Goal: Task Accomplishment & Management: Manage account settings

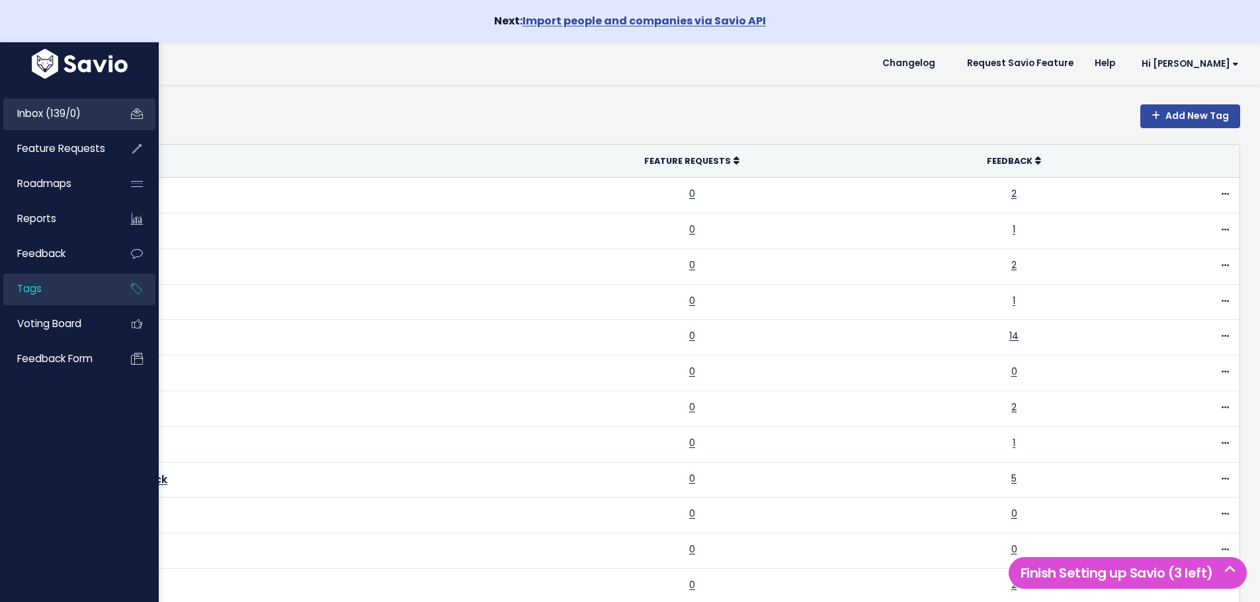
click at [26, 108] on span "Inbox (139/0)" at bounding box center [48, 113] width 63 height 14
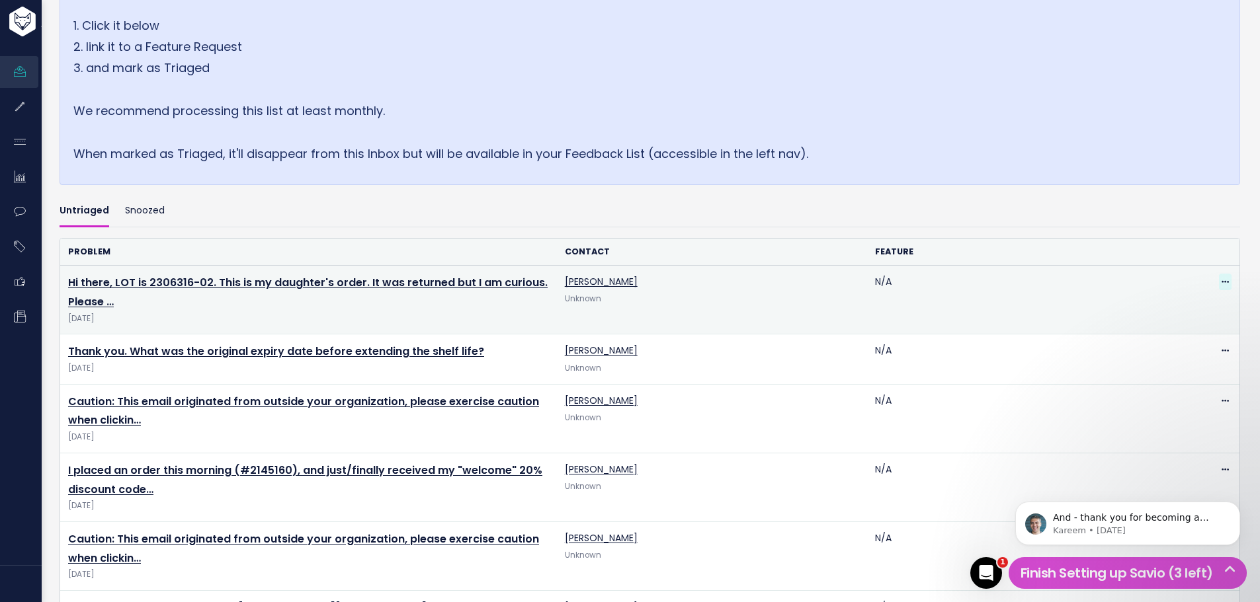
click at [1221, 284] on icon at bounding box center [1224, 282] width 7 height 9
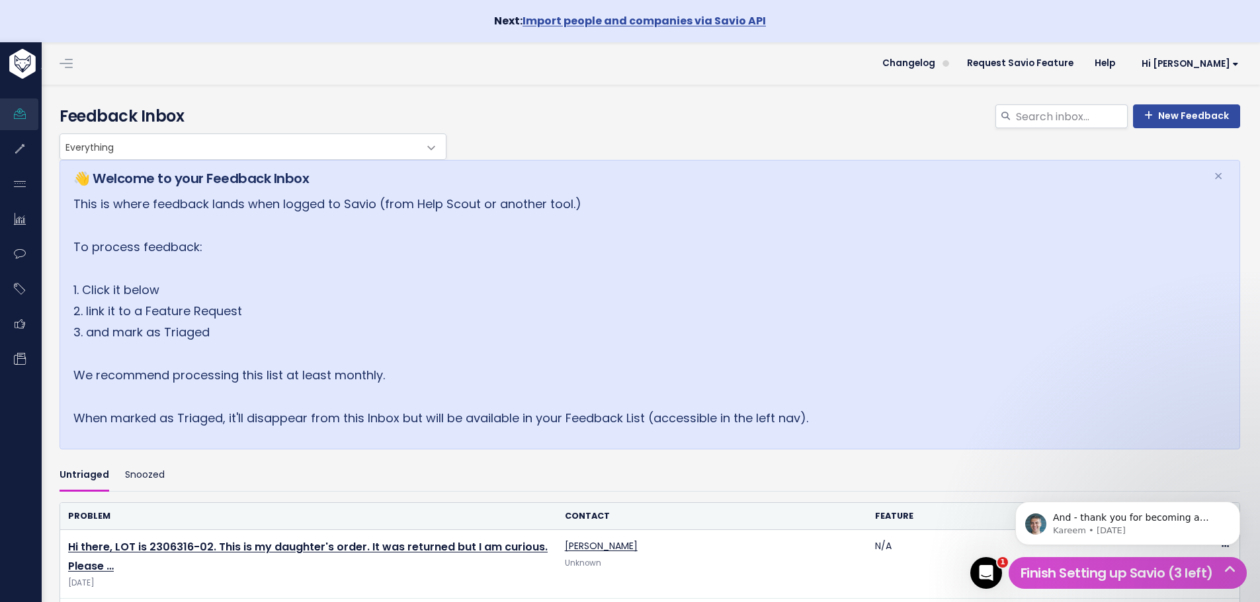
click at [406, 152] on span "Everything" at bounding box center [239, 146] width 359 height 25
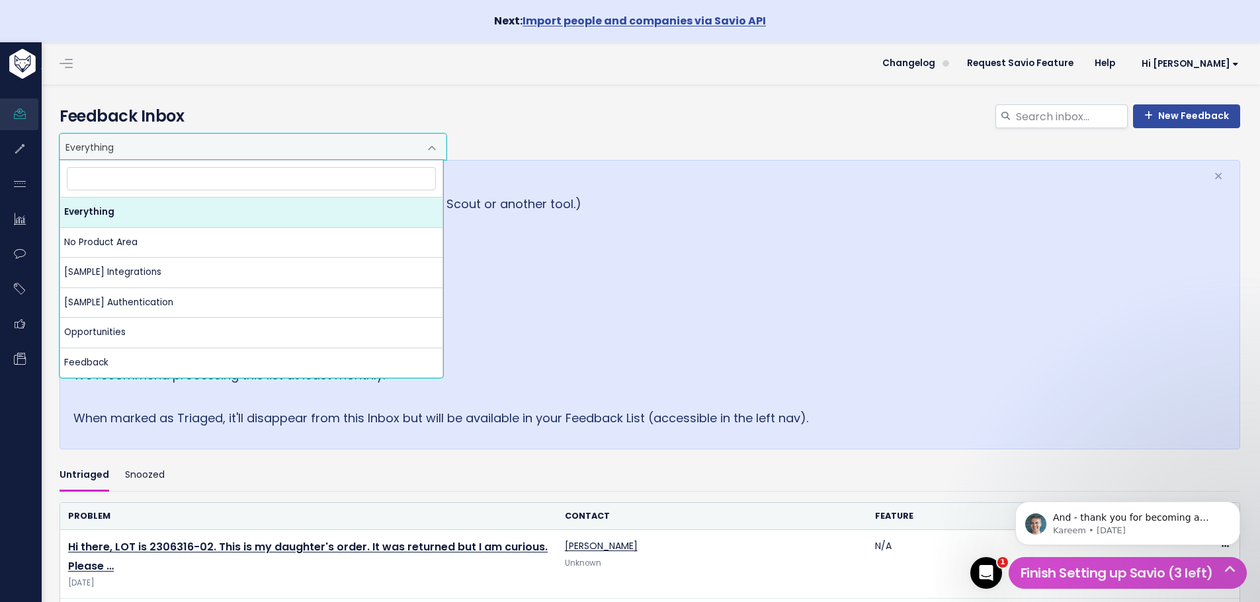
click at [700, 190] on div "👋 Welcome to your Feedback Inbox × This is where feedback lands when logged to …" at bounding box center [650, 305] width 1180 height 290
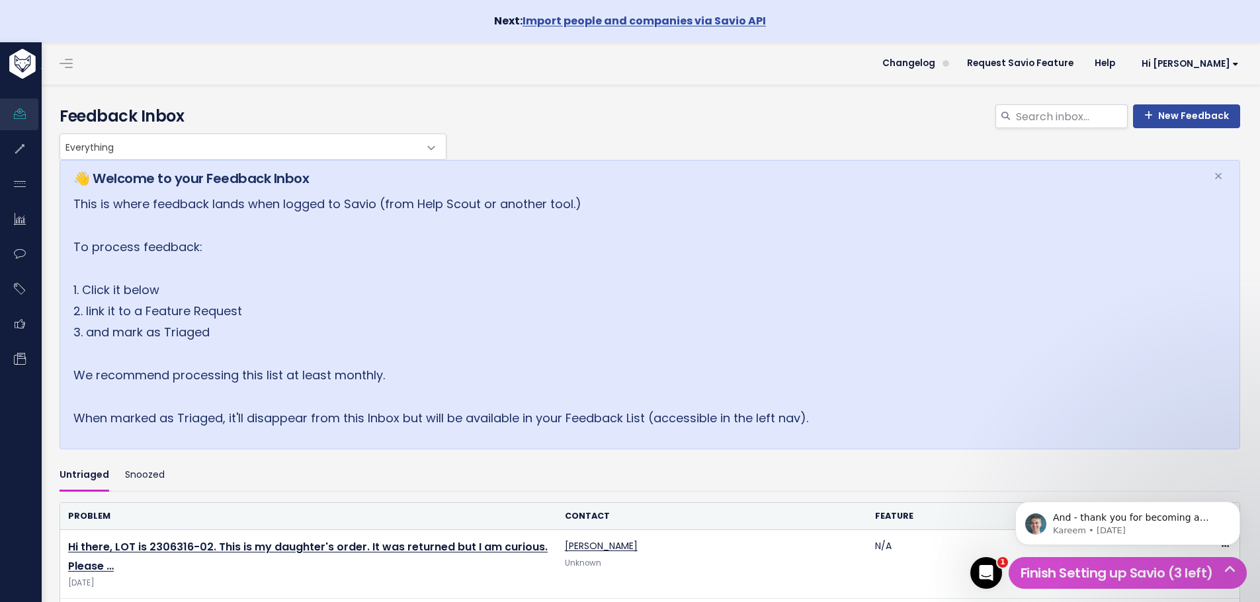
click at [353, 149] on span "Everything" at bounding box center [239, 146] width 359 height 25
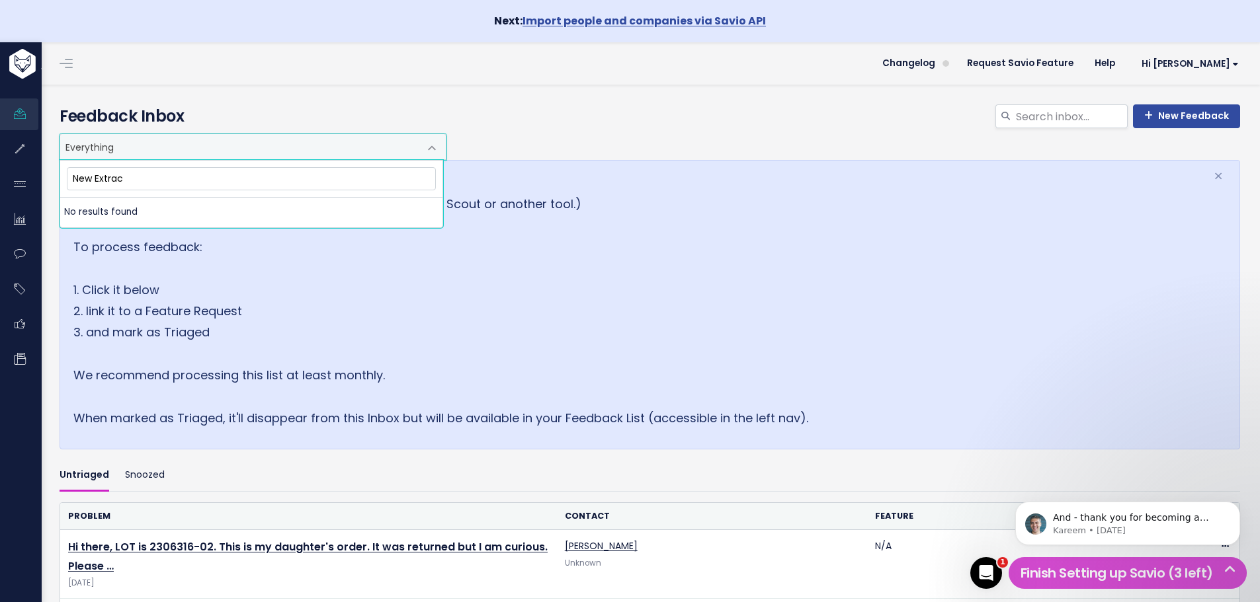
type input "New Extract"
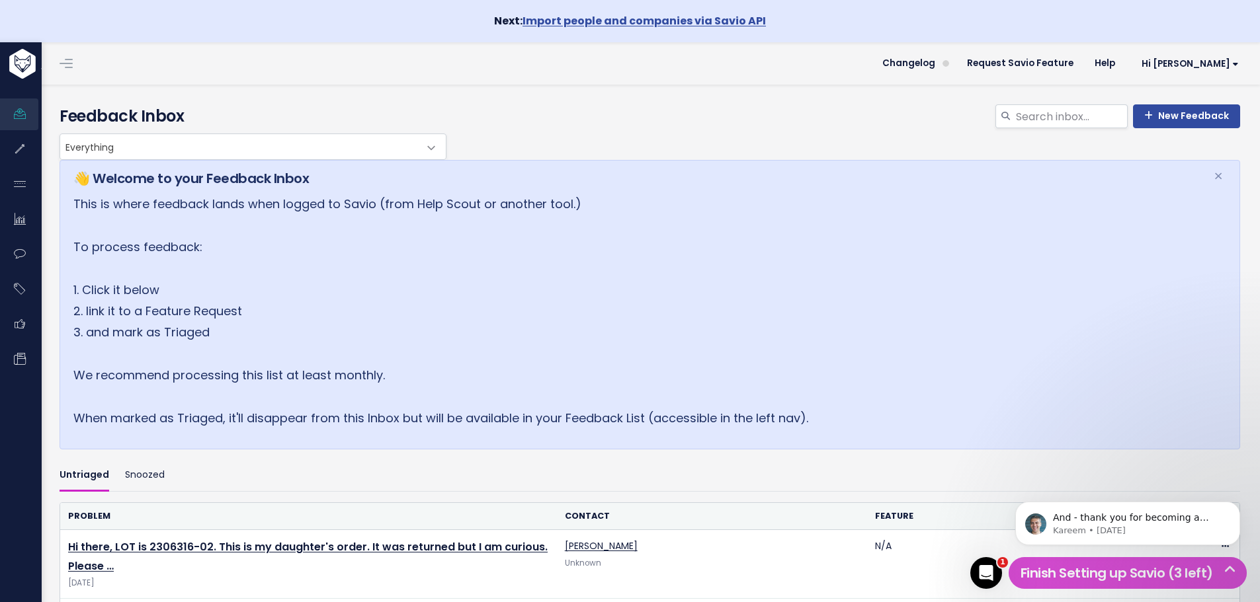
click at [419, 150] on span at bounding box center [432, 148] width 26 height 26
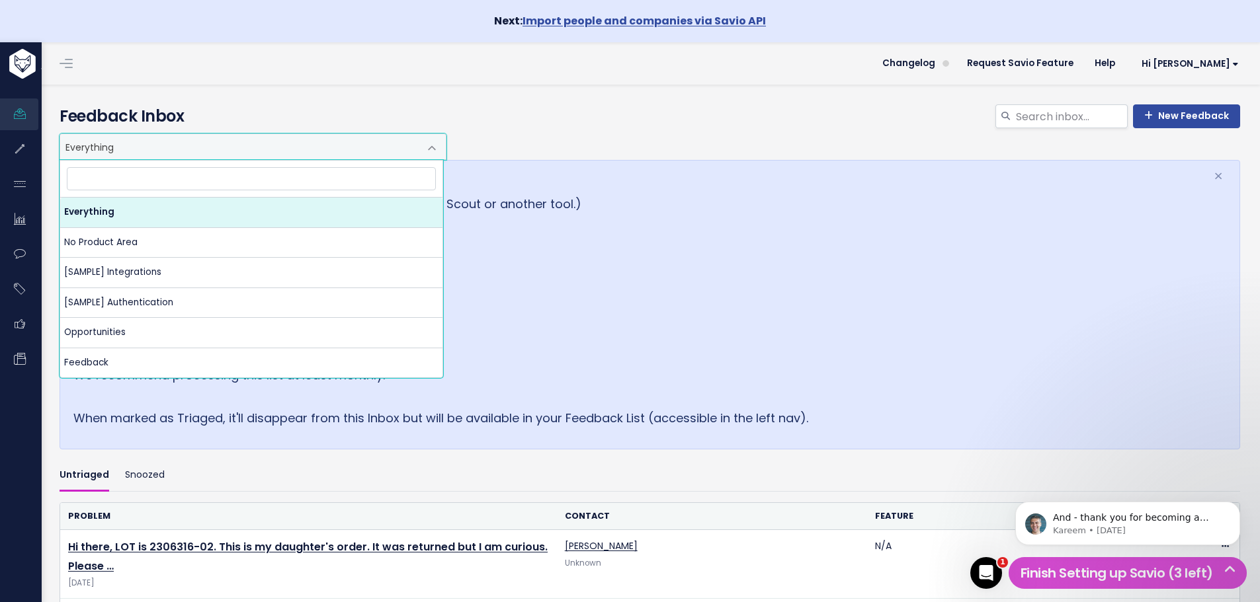
click at [332, 149] on span "Everything" at bounding box center [239, 146] width 359 height 25
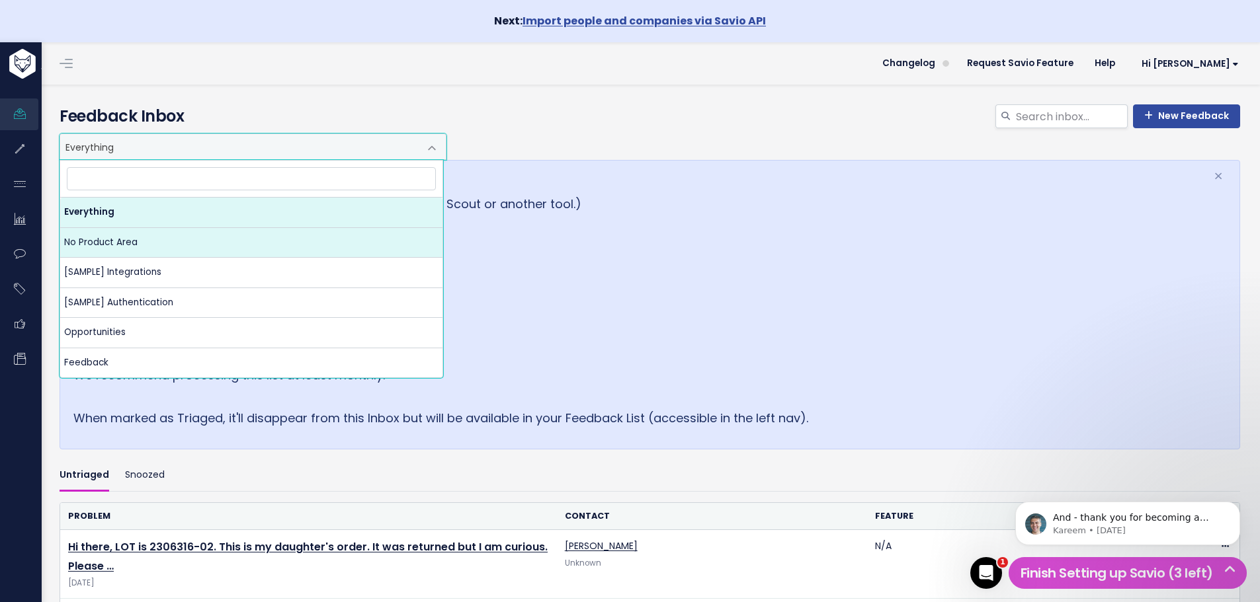
select select "NOT_SET:NOT_SET"
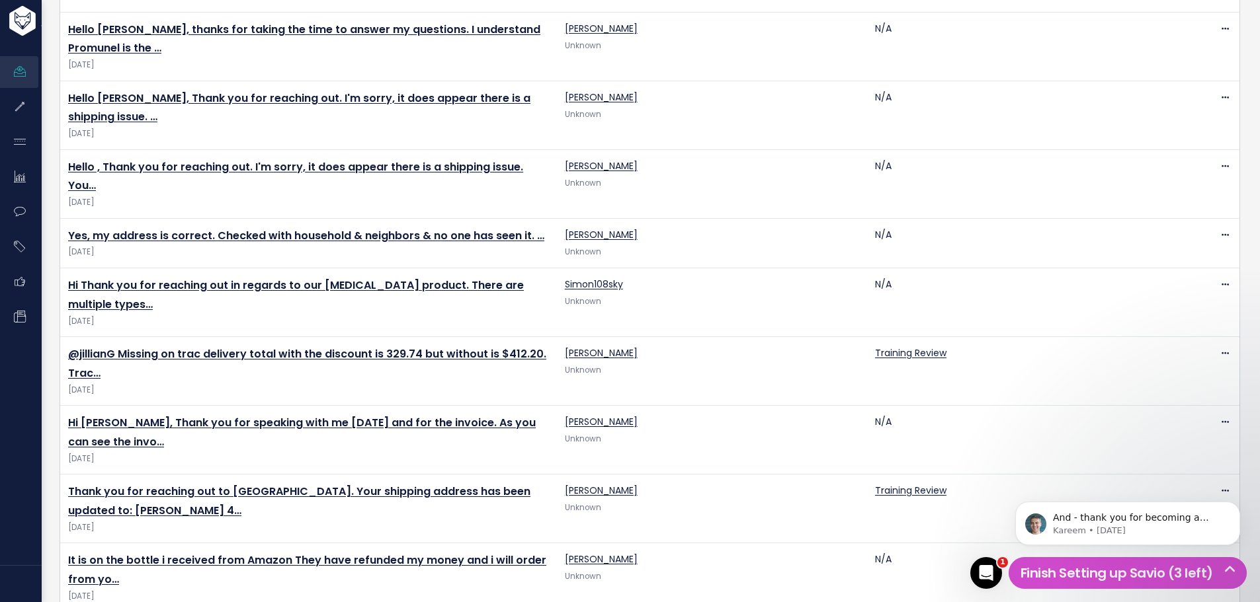
scroll to position [3409, 0]
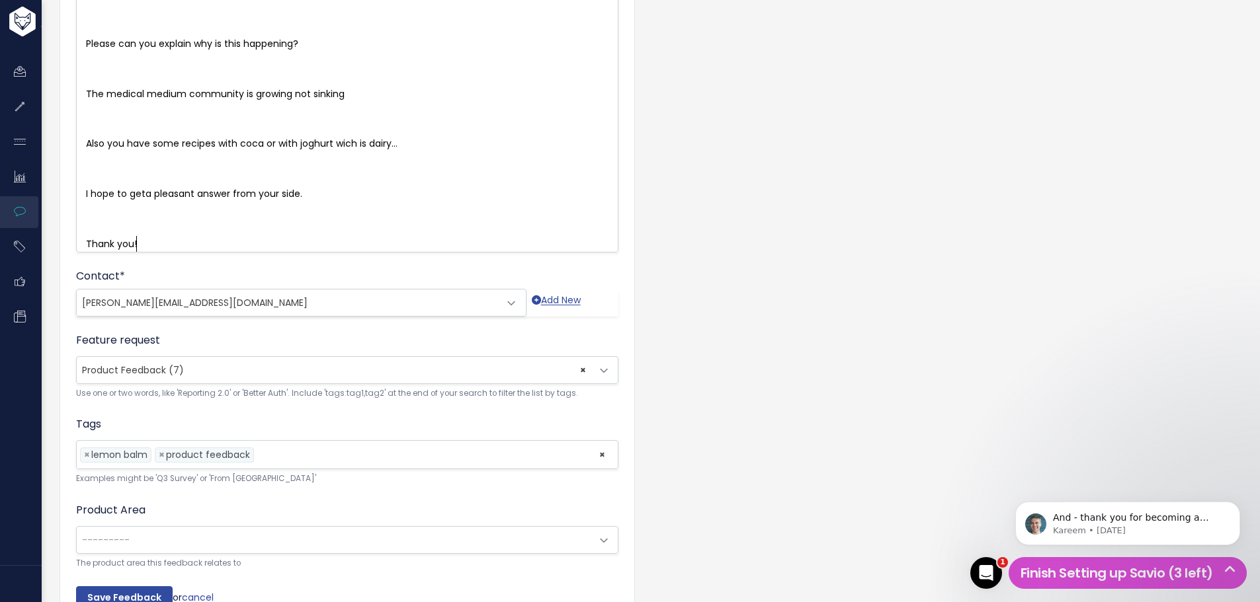
scroll to position [691, 0]
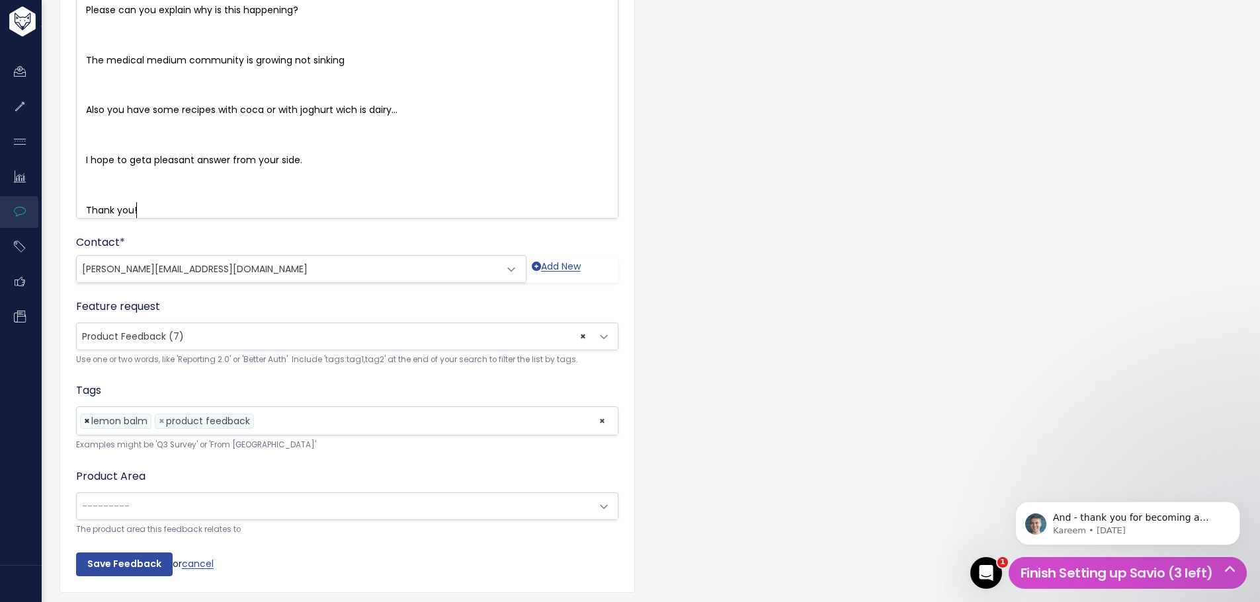
click at [87, 428] on span "×" at bounding box center [87, 422] width 6 height 14
select select "13724"
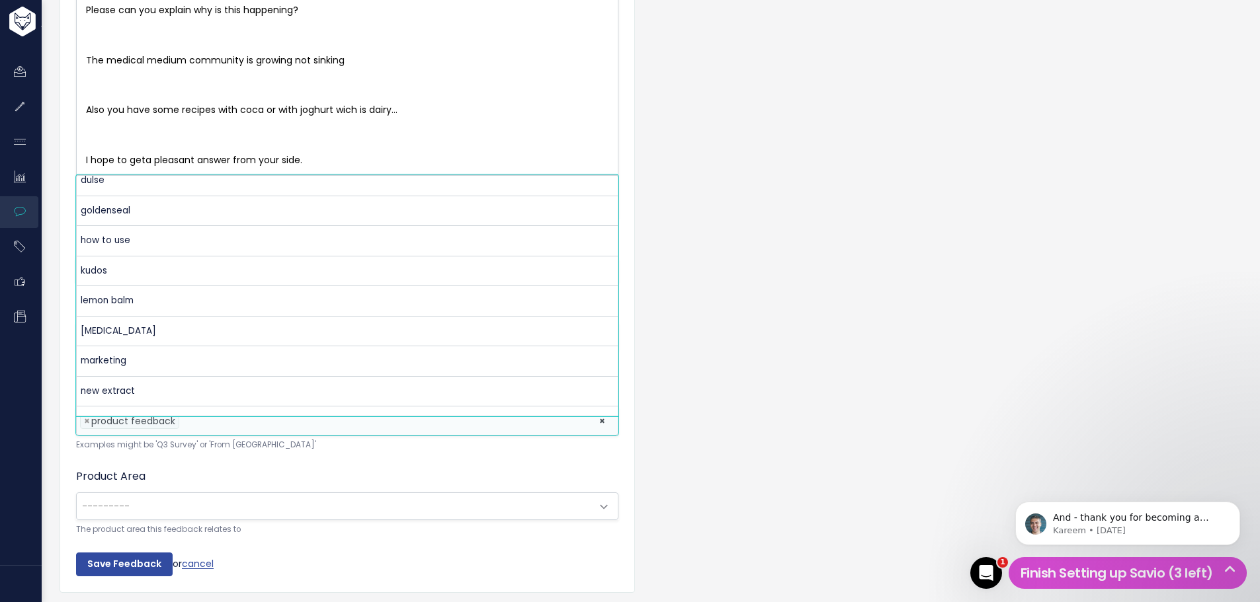
scroll to position [218, 0]
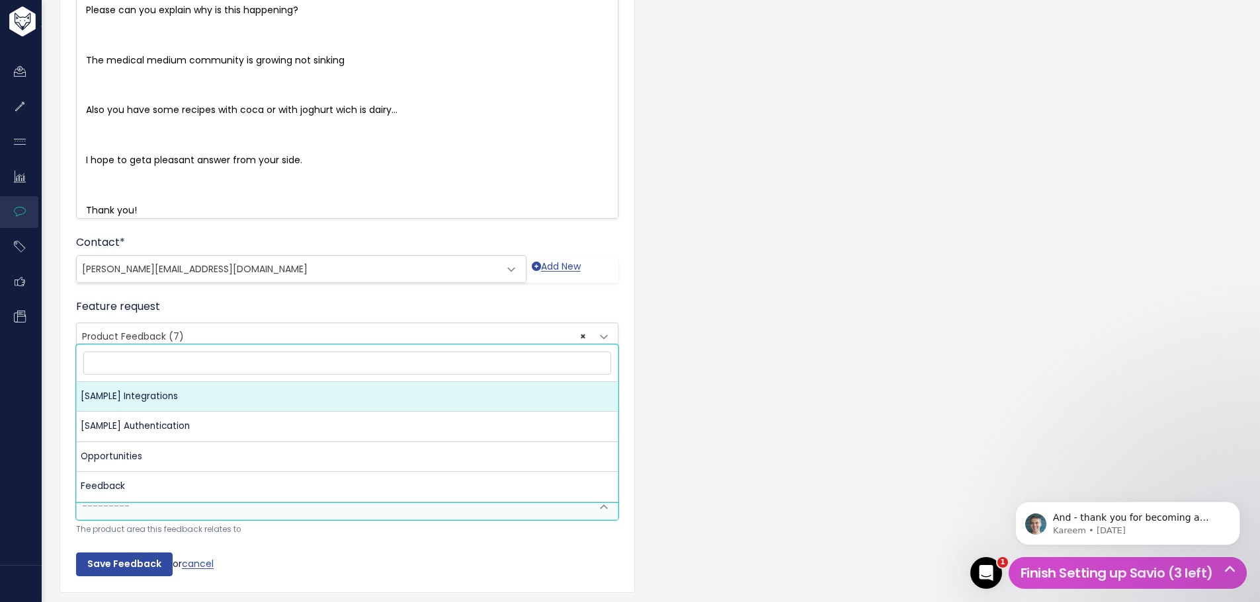
click at [167, 515] on span "---------" at bounding box center [334, 506] width 514 height 26
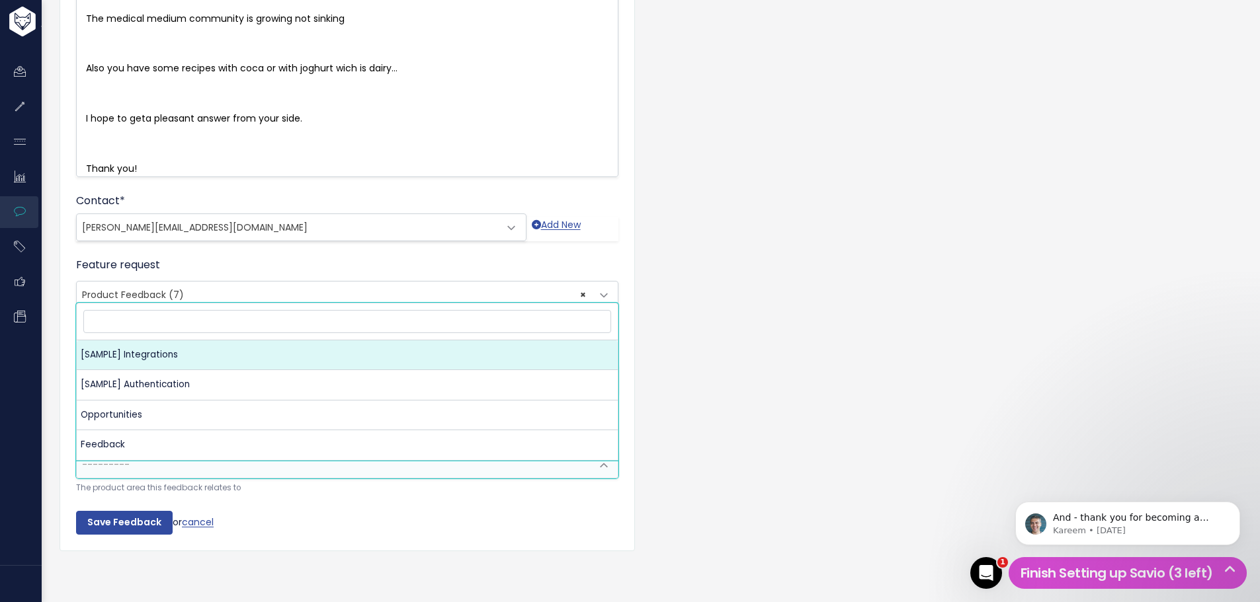
scroll to position [753, 0]
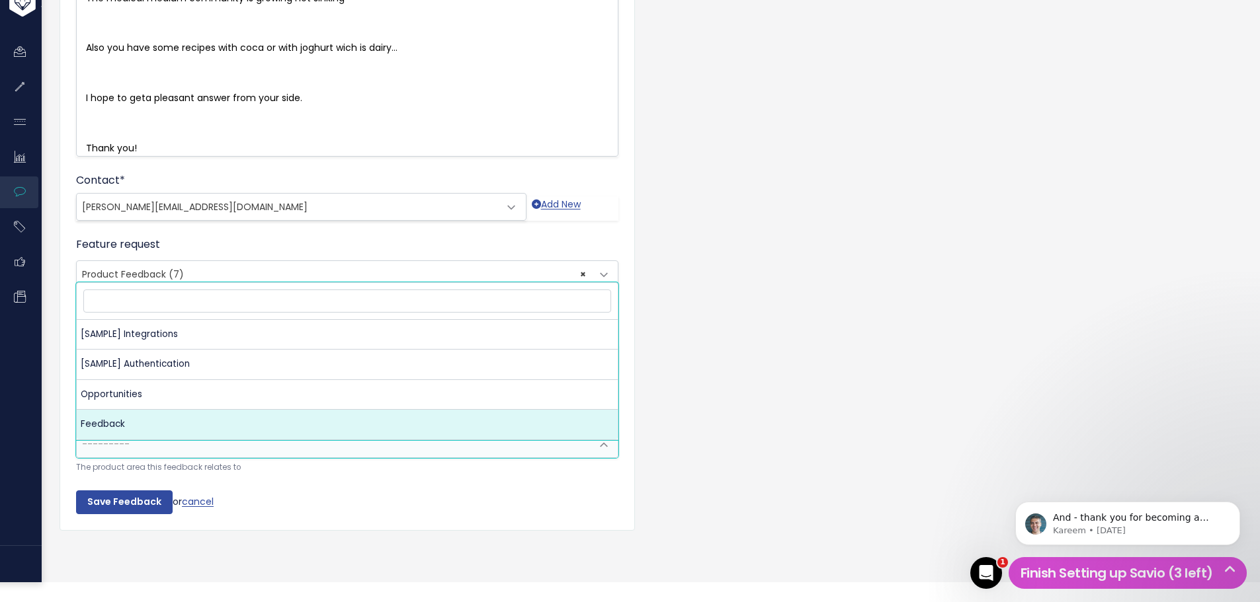
select select "MAIN:FEEDBACK"
click at [160, 458] on span "× Feedback" at bounding box center [334, 444] width 514 height 26
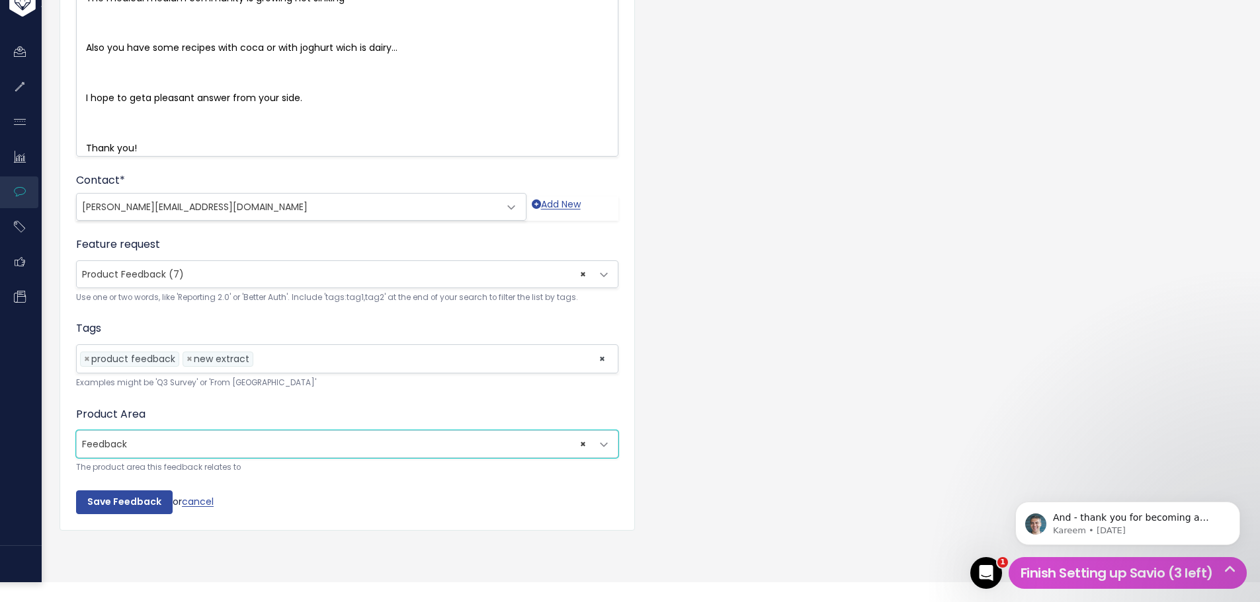
click at [160, 458] on span "× Feedback" at bounding box center [334, 444] width 514 height 26
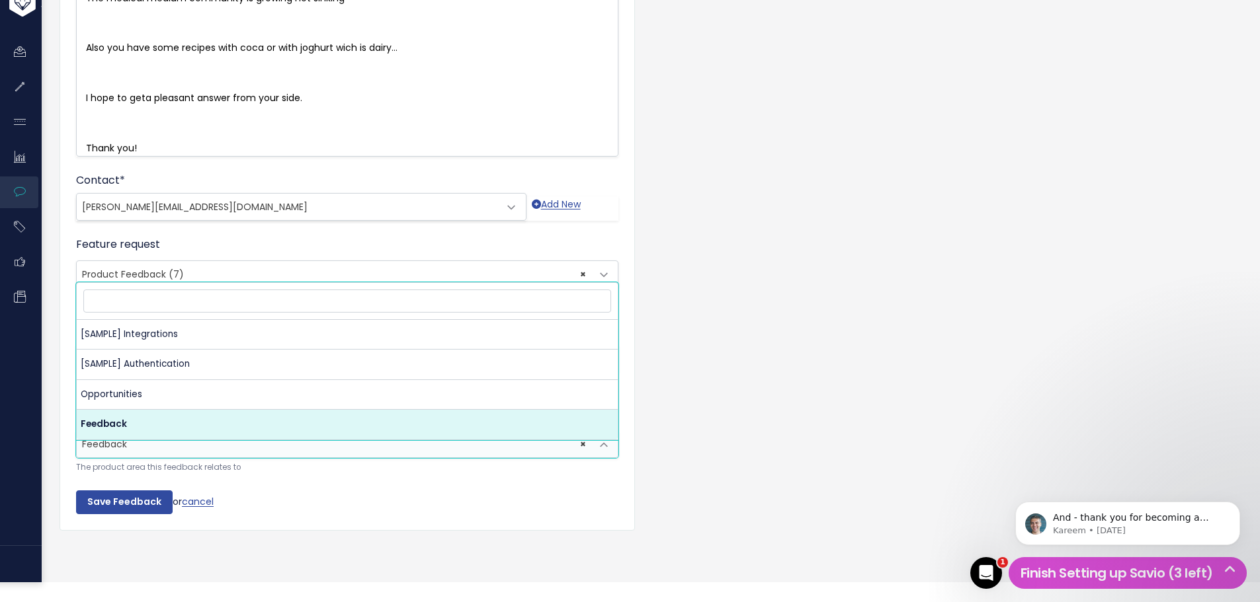
click at [160, 458] on span "× Feedback" at bounding box center [334, 444] width 514 height 26
click at [159, 458] on span "× Feedback" at bounding box center [334, 444] width 514 height 26
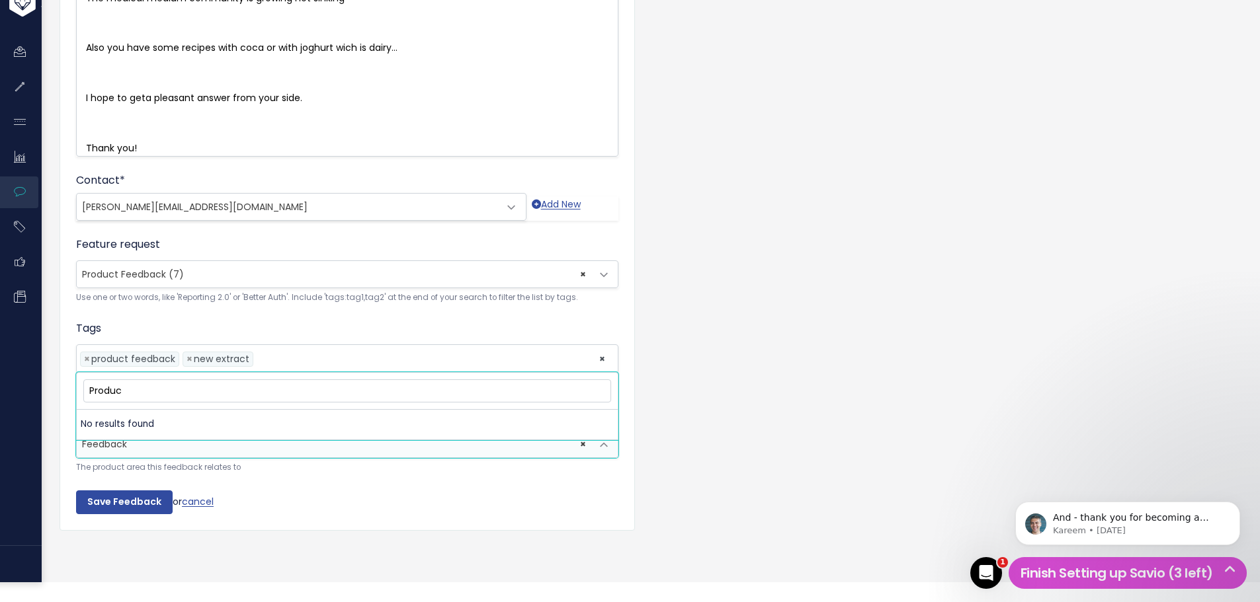
type input "Product"
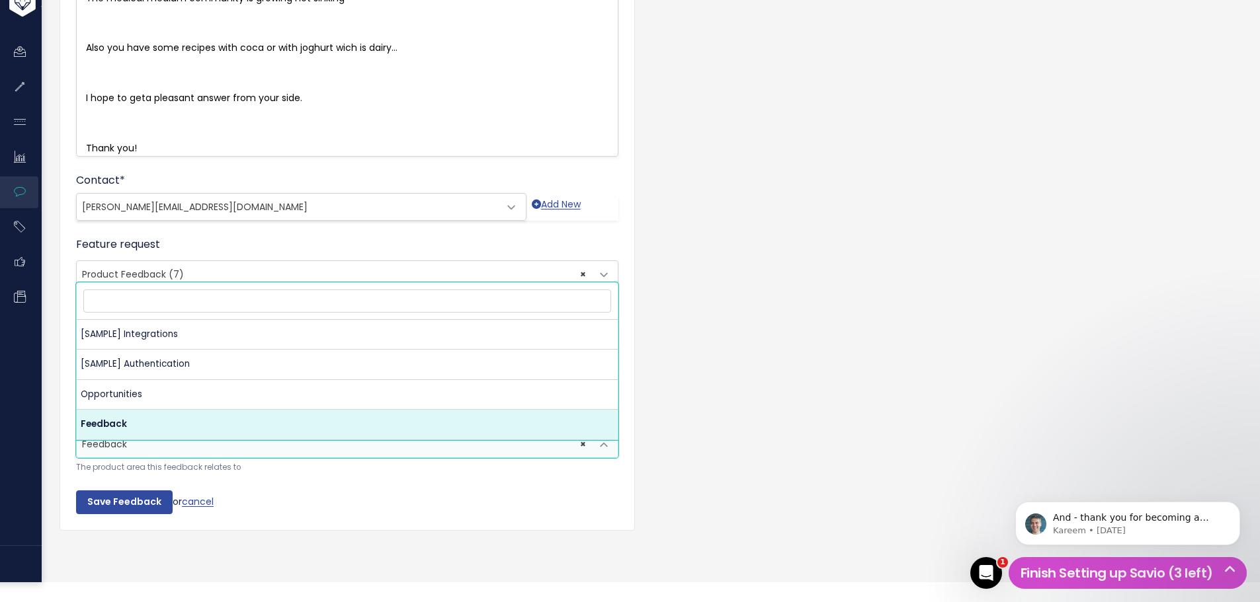
click at [143, 453] on span "× Feedback" at bounding box center [334, 444] width 514 height 26
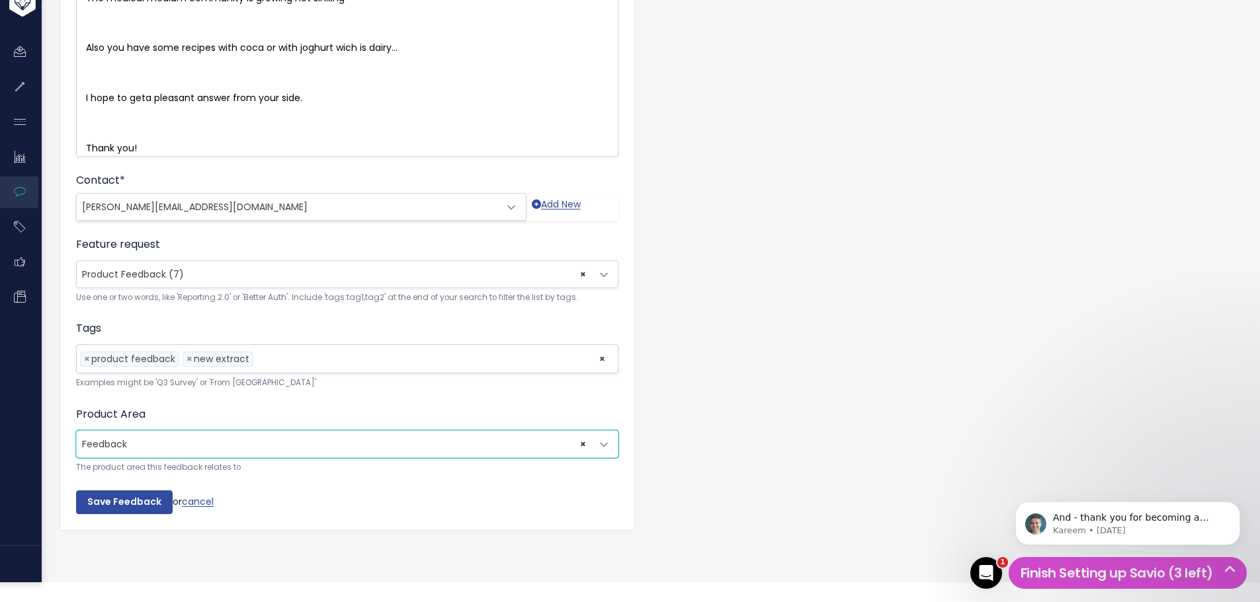
click at [143, 453] on span "× Feedback" at bounding box center [334, 444] width 514 height 26
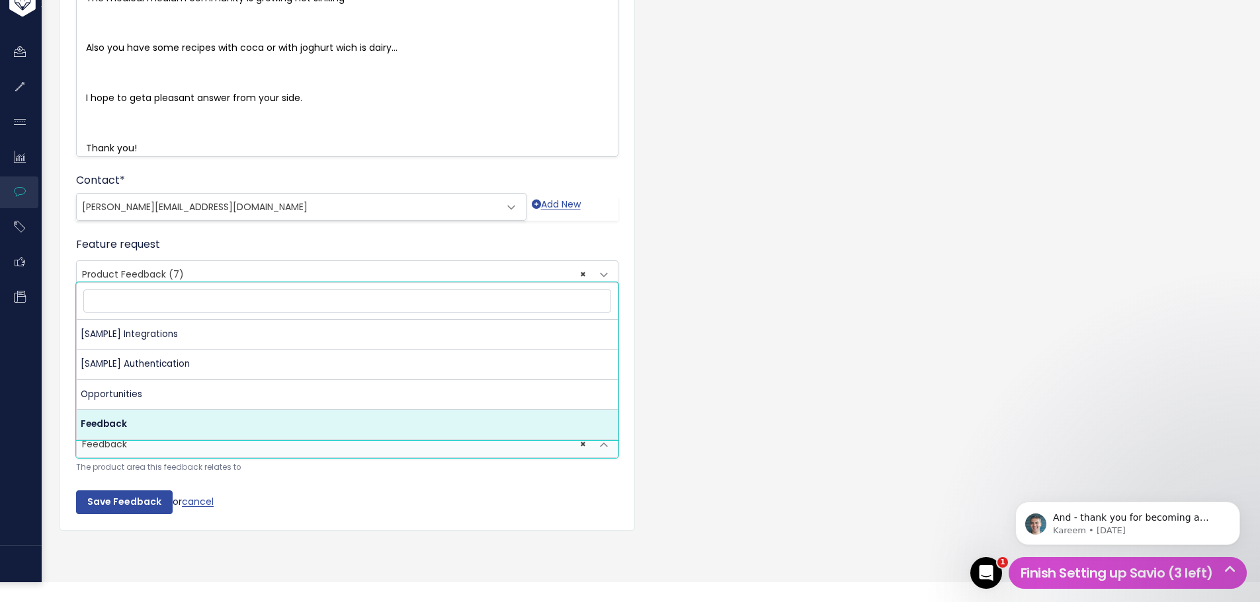
click at [579, 455] on span "× Feedback" at bounding box center [334, 444] width 514 height 26
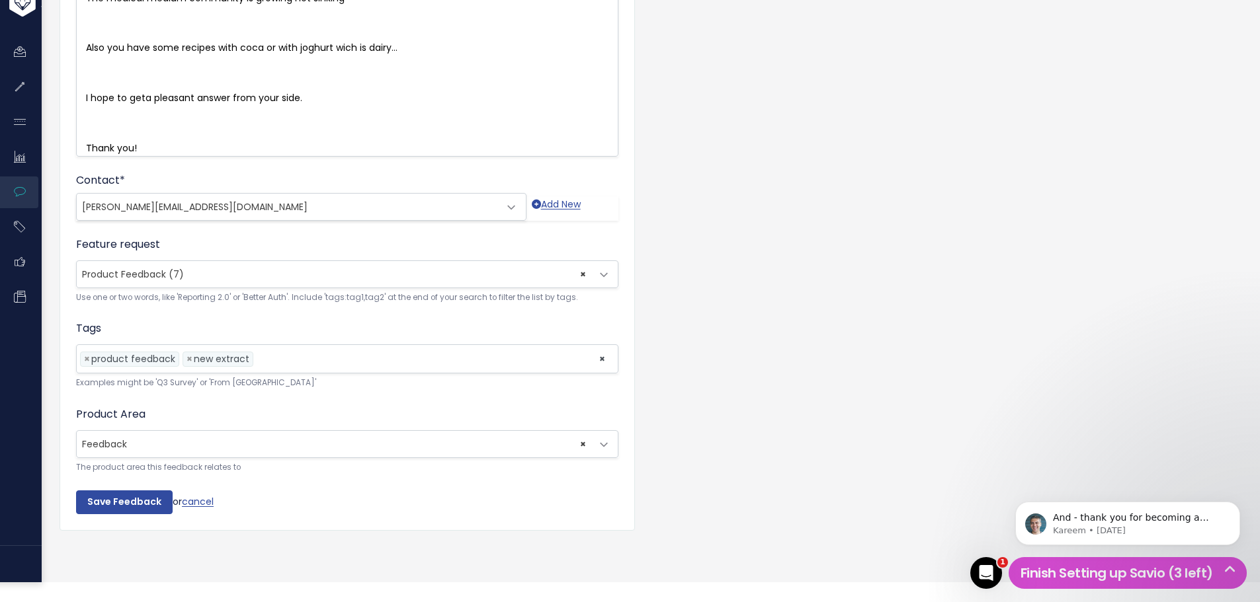
click at [573, 475] on small "The product area this feedback relates to" at bounding box center [347, 468] width 542 height 14
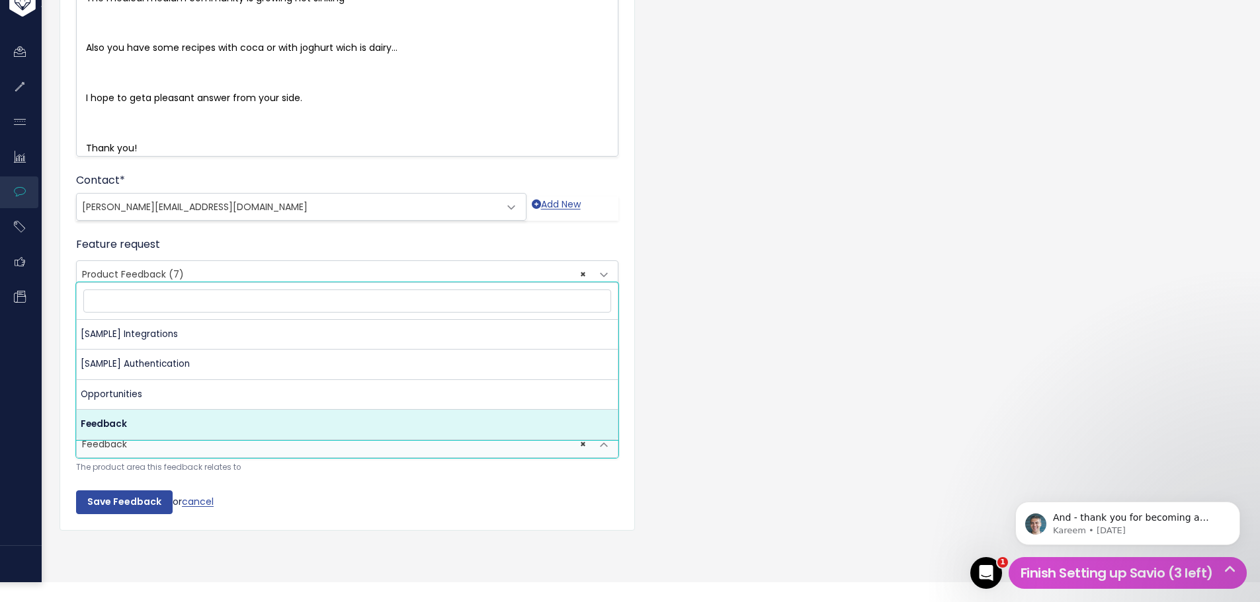
click at [579, 446] on span "× Feedback" at bounding box center [334, 444] width 514 height 26
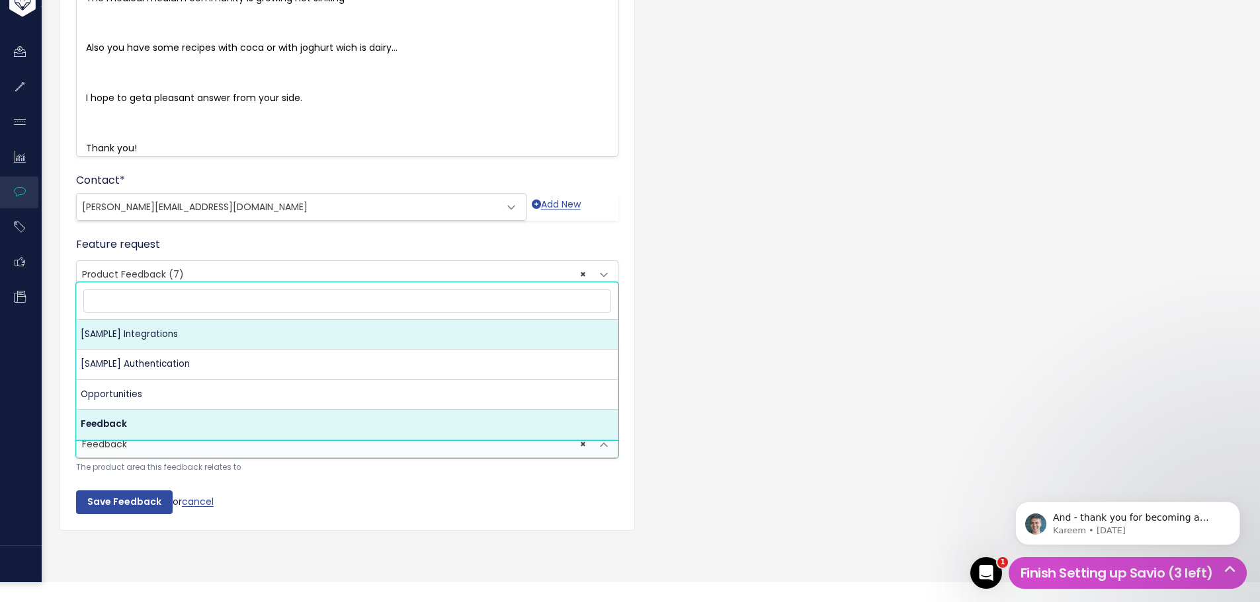
click at [177, 297] on input "search" at bounding box center [347, 301] width 528 height 23
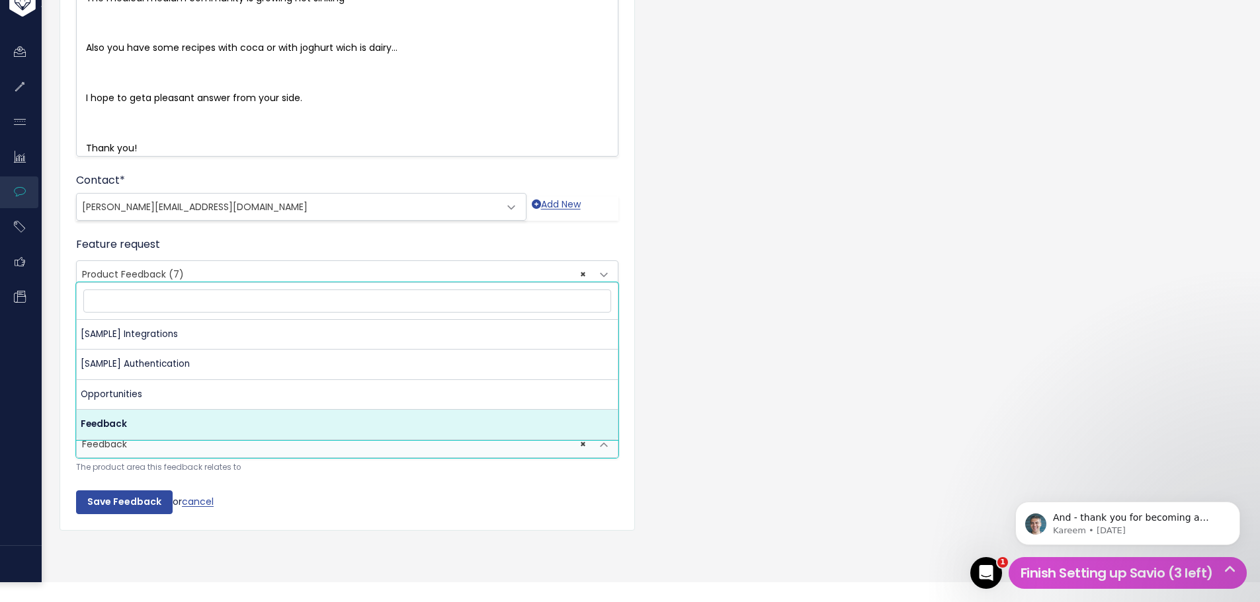
click at [576, 451] on span "× Feedback" at bounding box center [334, 444] width 514 height 26
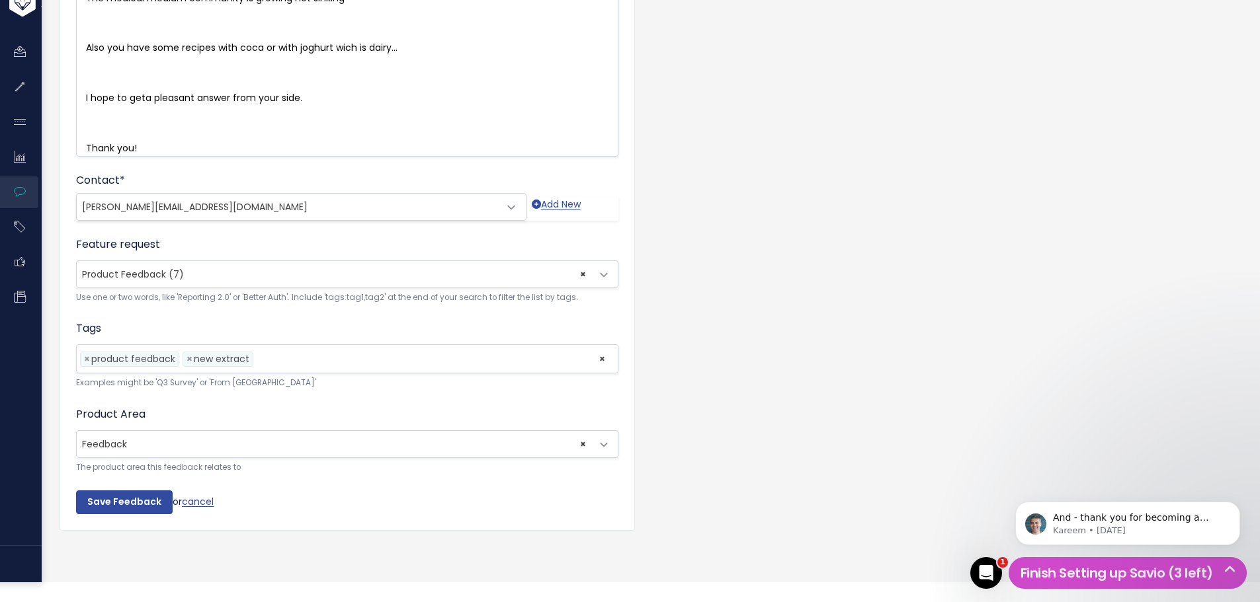
click at [575, 454] on span "× Feedback" at bounding box center [334, 444] width 514 height 26
select select
click at [202, 452] on span "---------" at bounding box center [334, 444] width 514 height 26
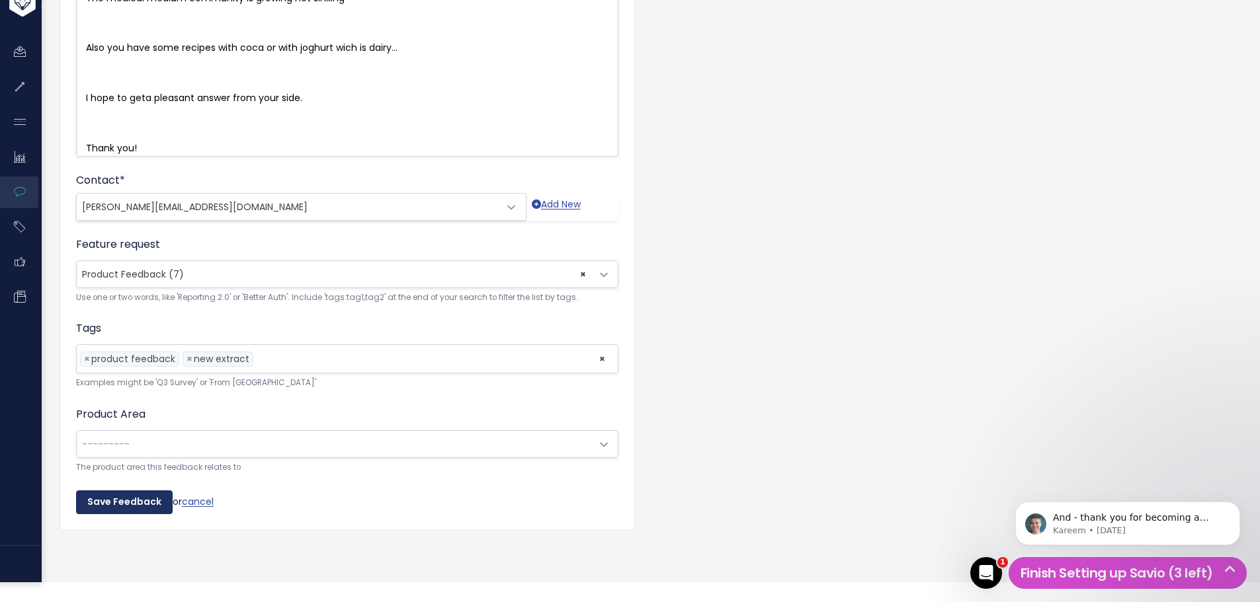
click at [129, 512] on input "Save Feedback" at bounding box center [124, 503] width 97 height 24
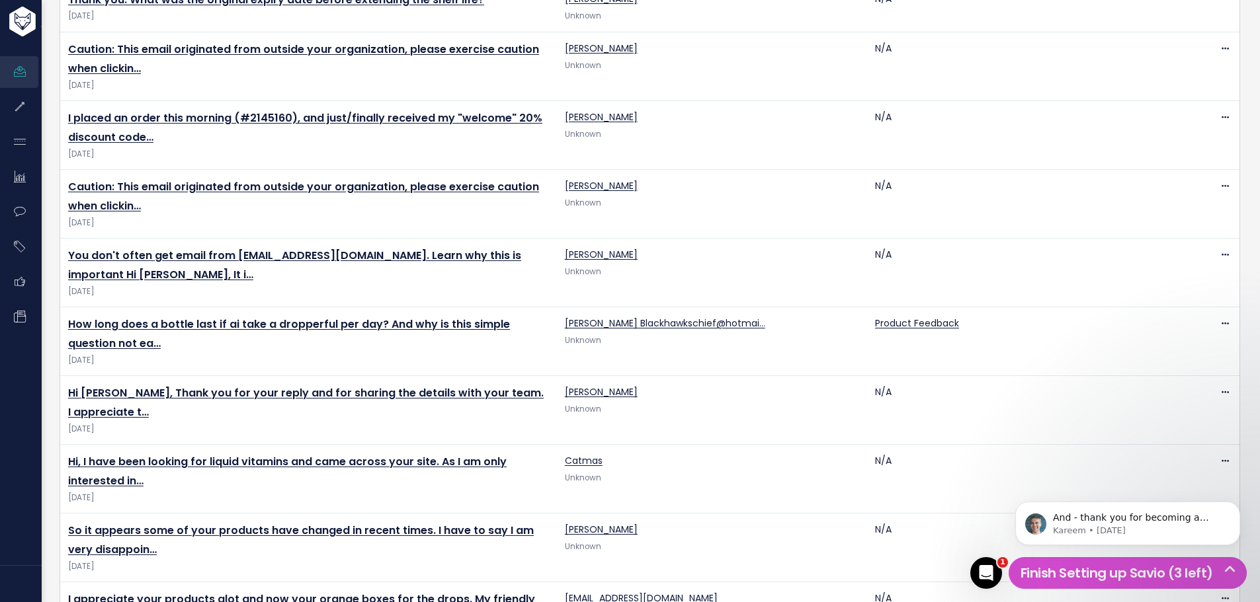
scroll to position [727, 0]
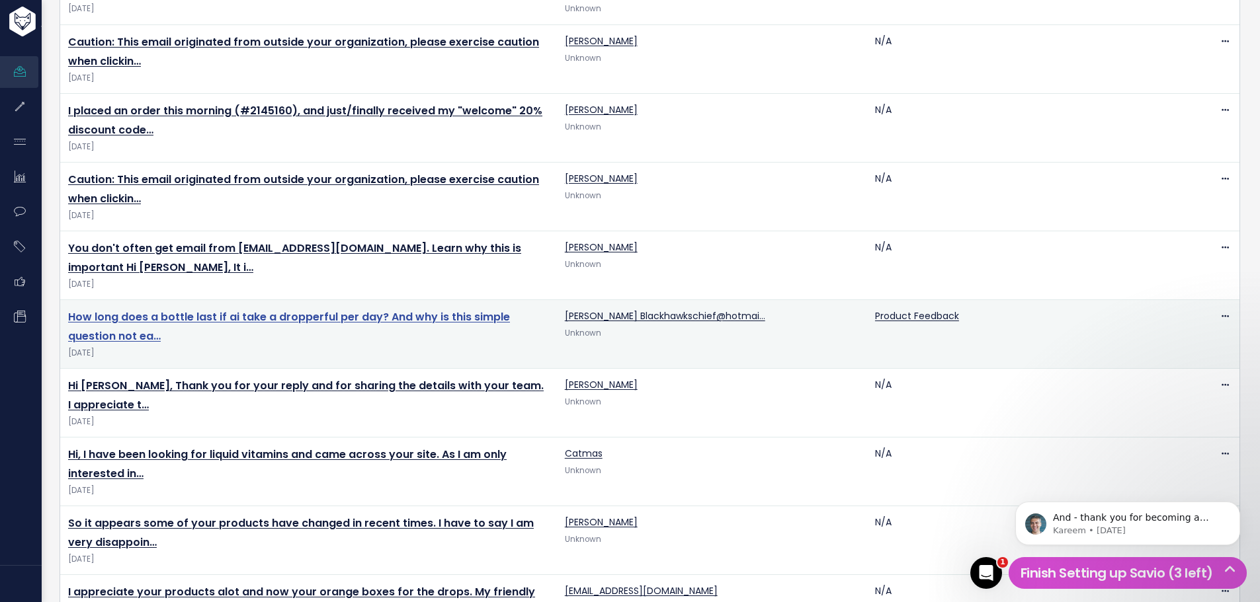
click at [277, 316] on link "How long does a bottle last if ai take a dropperful per day? And why is this si…" at bounding box center [289, 326] width 442 height 34
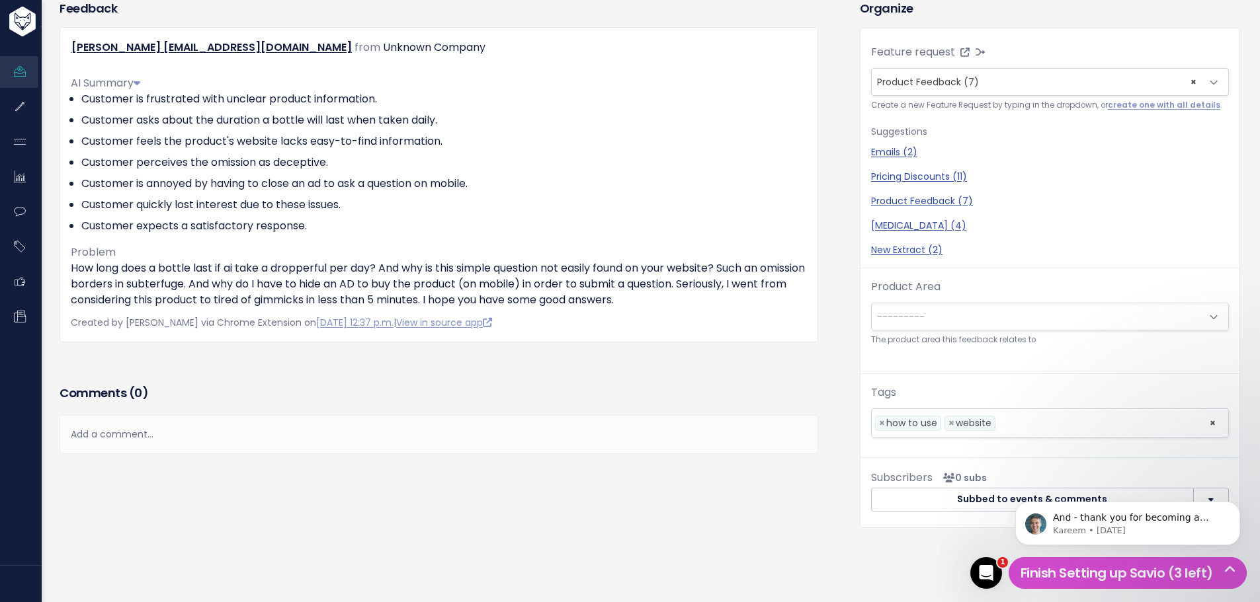
scroll to position [176, 0]
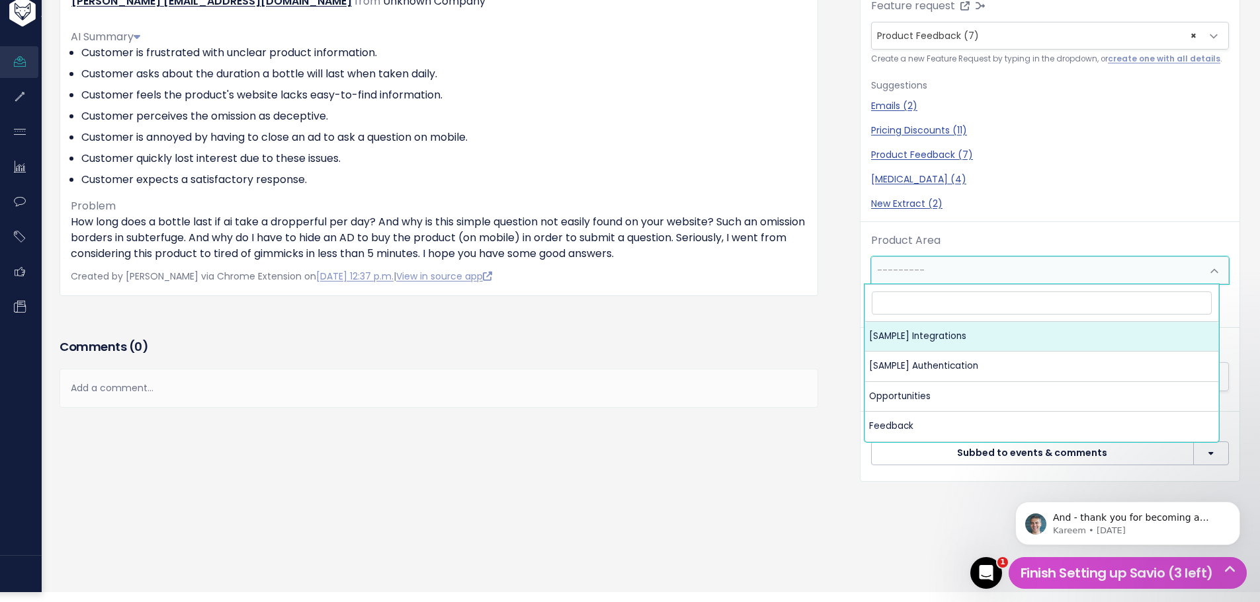
click at [974, 266] on span "---------" at bounding box center [1037, 270] width 330 height 26
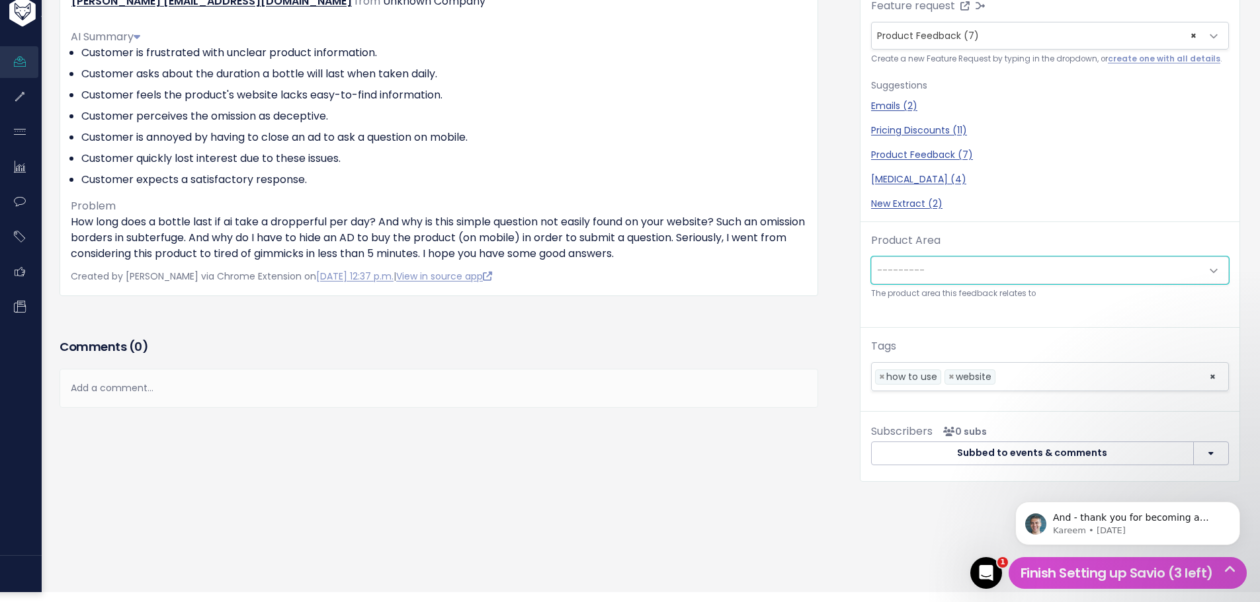
click at [980, 261] on span "---------" at bounding box center [1037, 270] width 330 height 26
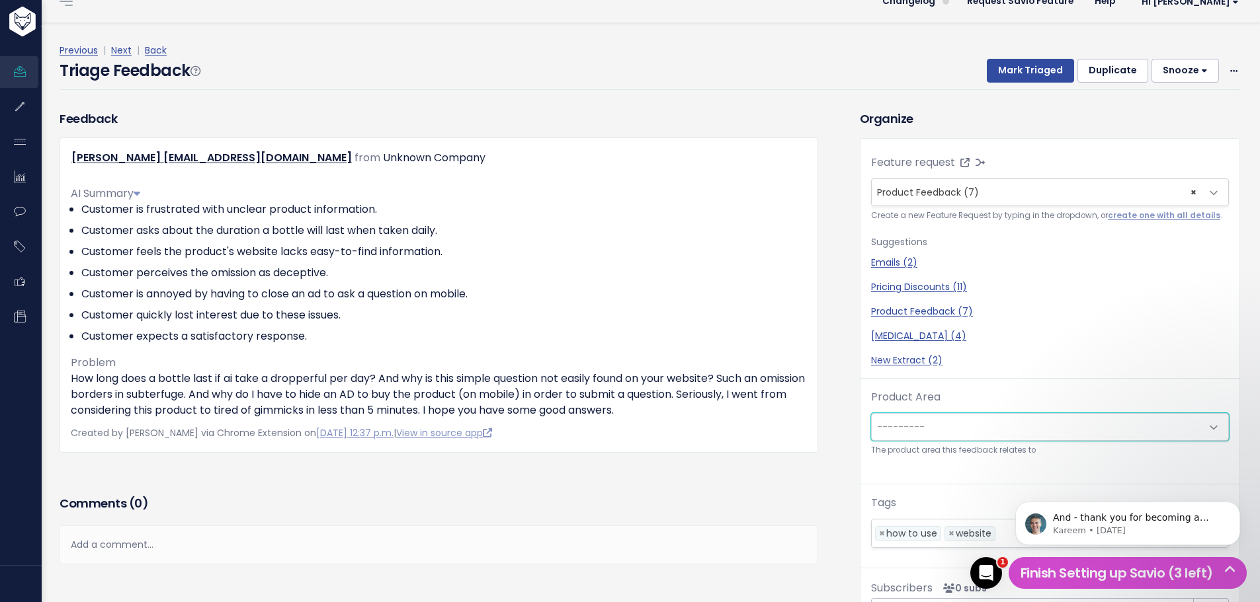
scroll to position [0, 0]
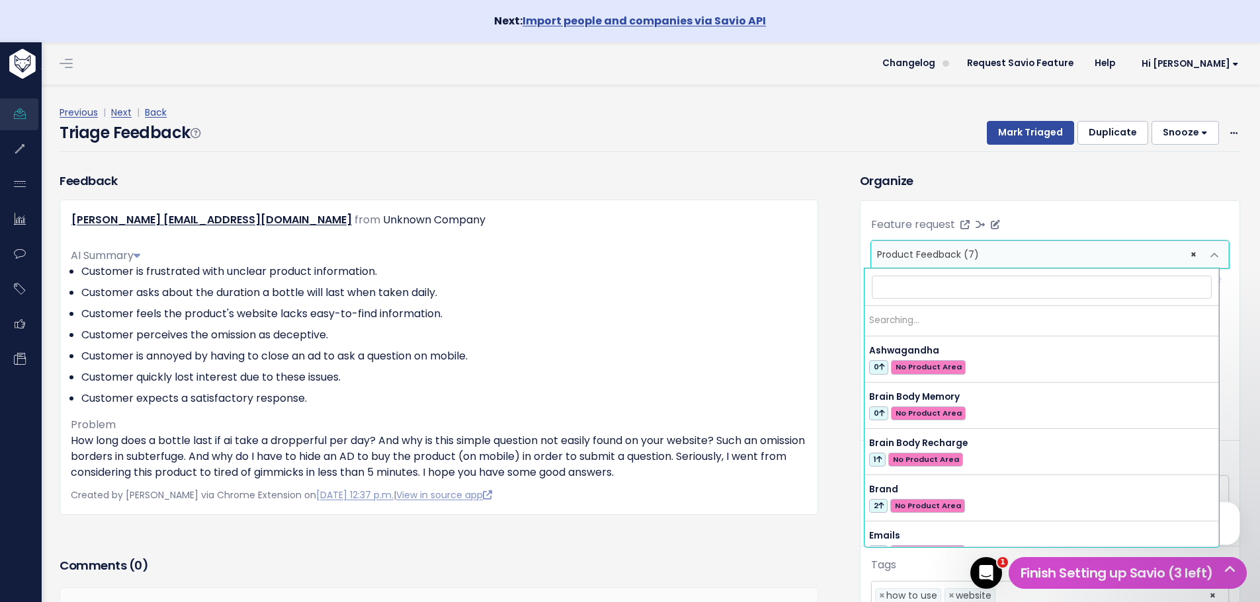
click at [1025, 251] on span "× Product Feedback (7)" at bounding box center [1037, 254] width 330 height 26
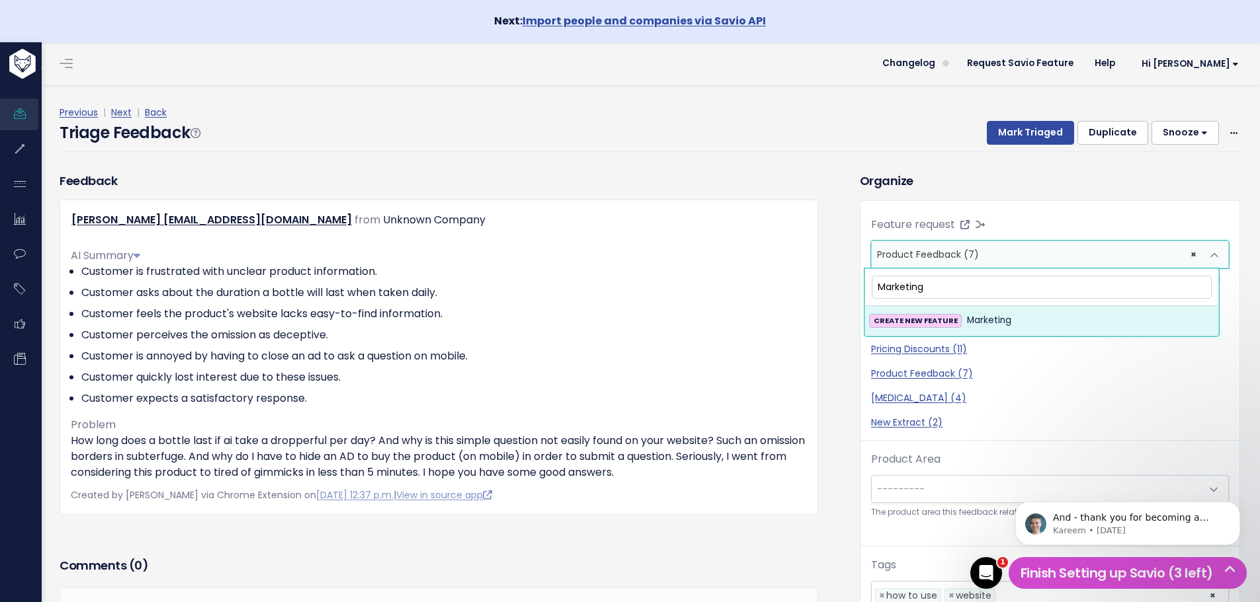
type input "Marketing"
click at [922, 329] on li "CREATE NEW FEATURE Marketing" at bounding box center [1041, 320] width 353 height 29
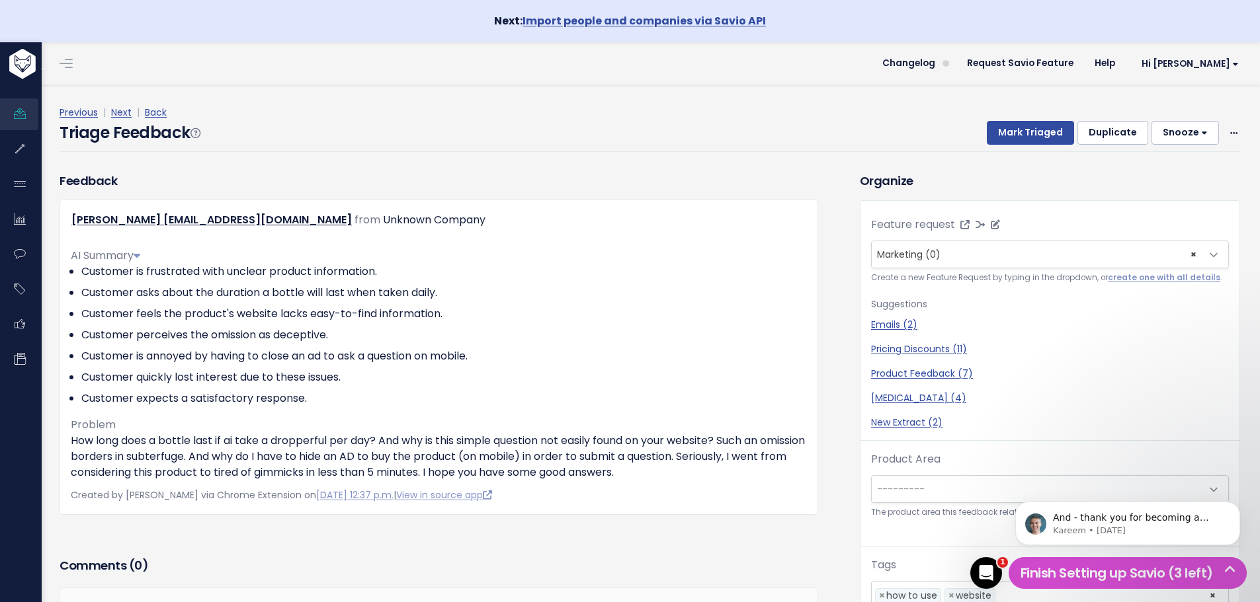
click at [906, 254] on span "Marketing (0)" at bounding box center [908, 254] width 63 height 13
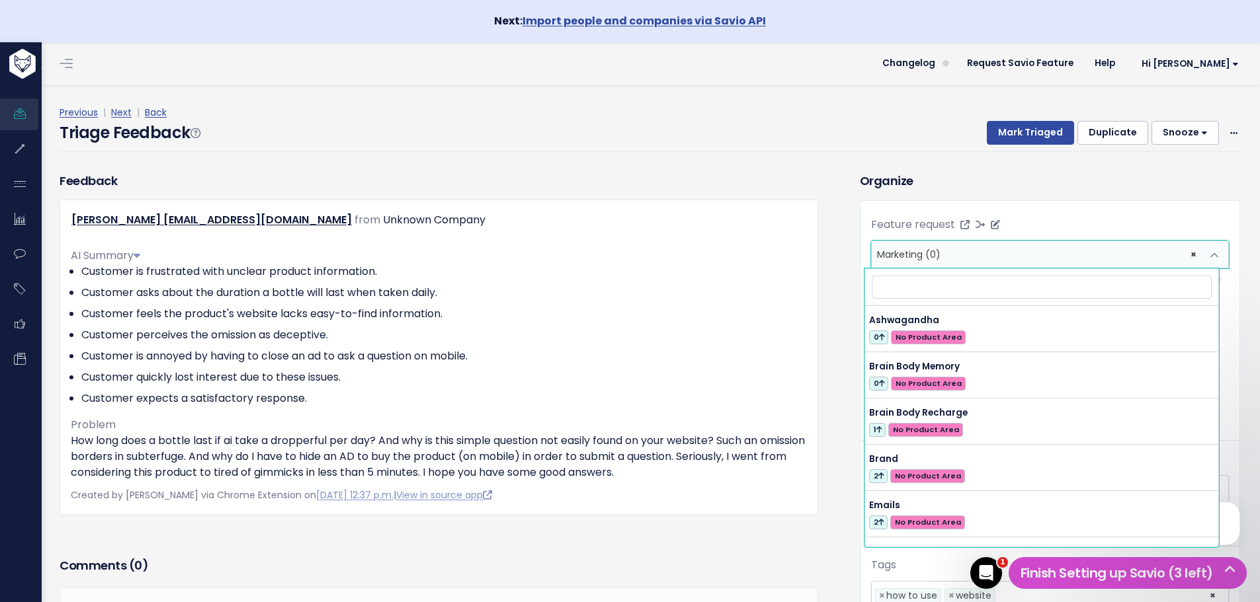
scroll to position [232, 0]
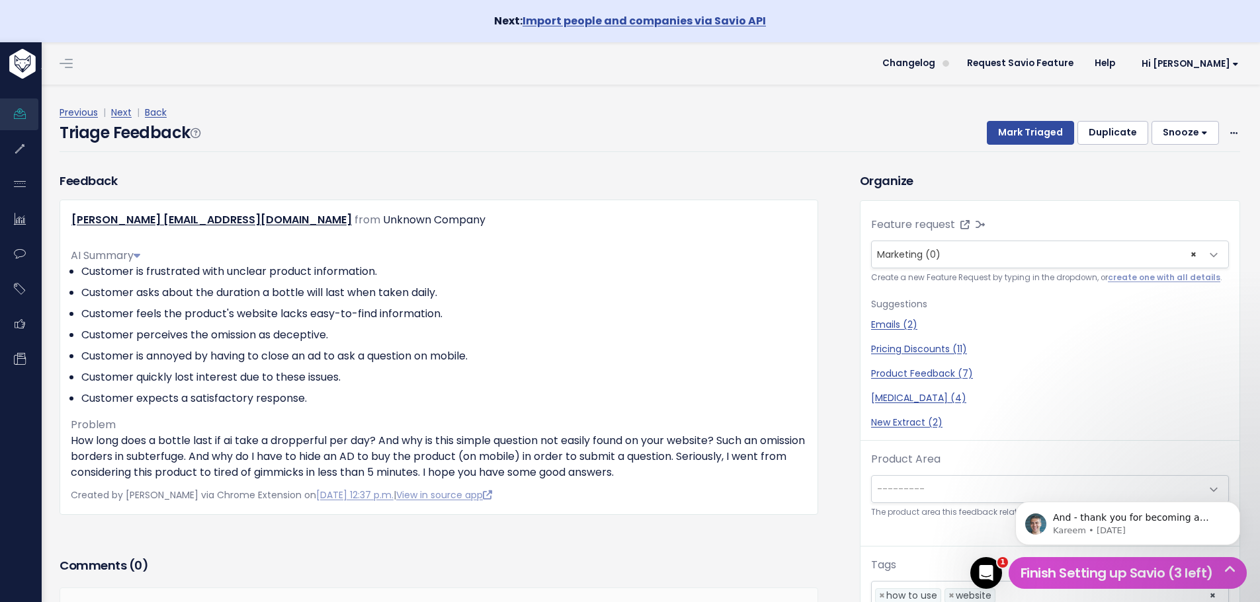
click at [817, 135] on div "Triage Feedback Mark Triaged Duplicate Snooze 1 day 3 days 7 days 14 days Edit …" at bounding box center [650, 136] width 1180 height 31
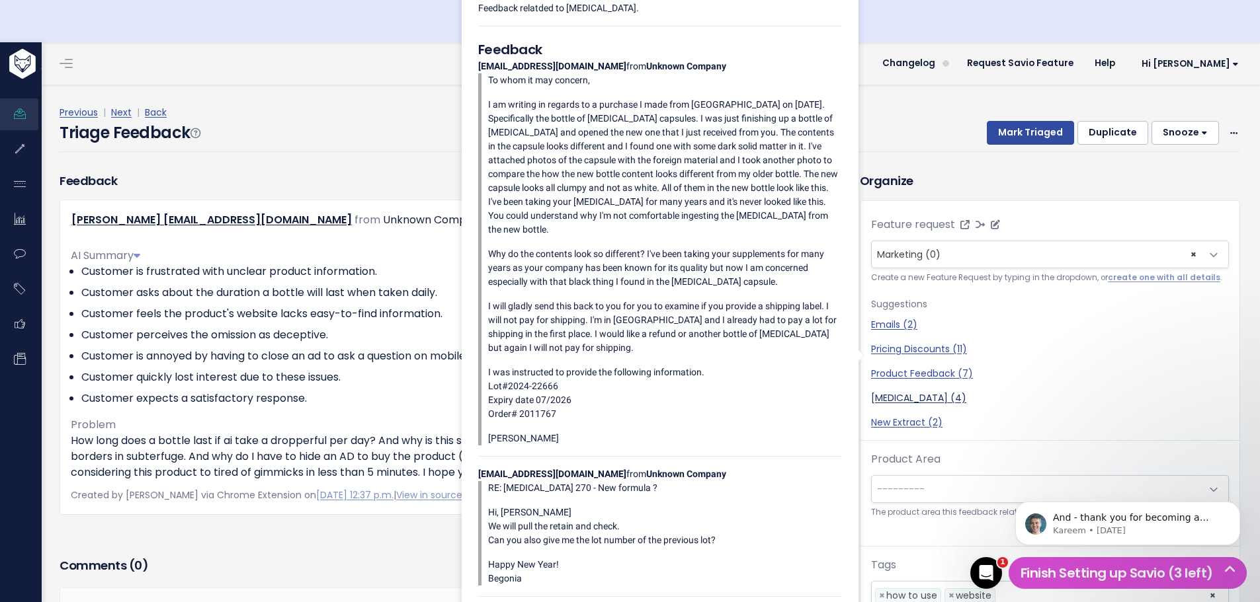
scroll to position [43, 0]
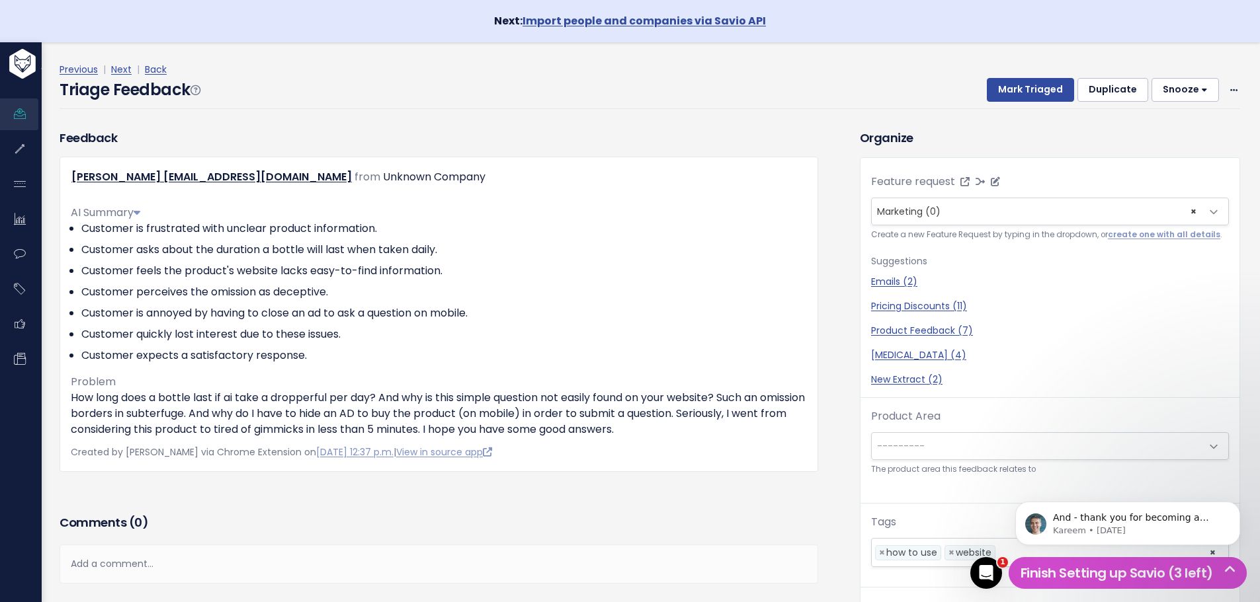
click at [963, 208] on span "× Marketing (0)" at bounding box center [1037, 211] width 330 height 26
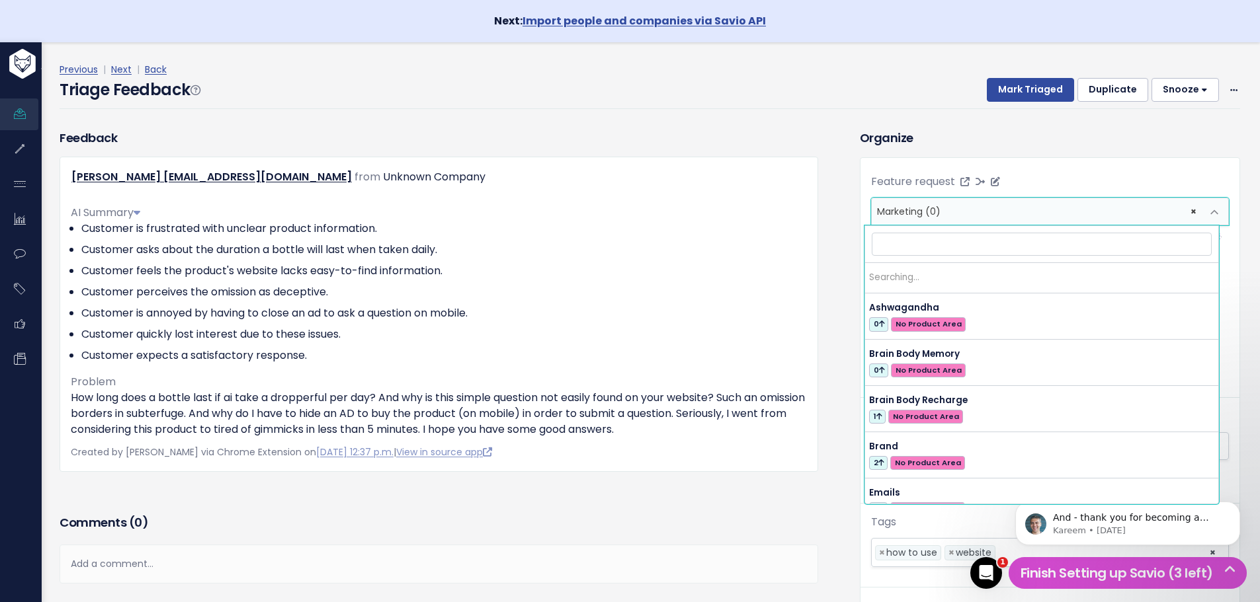
scroll to position [262, 0]
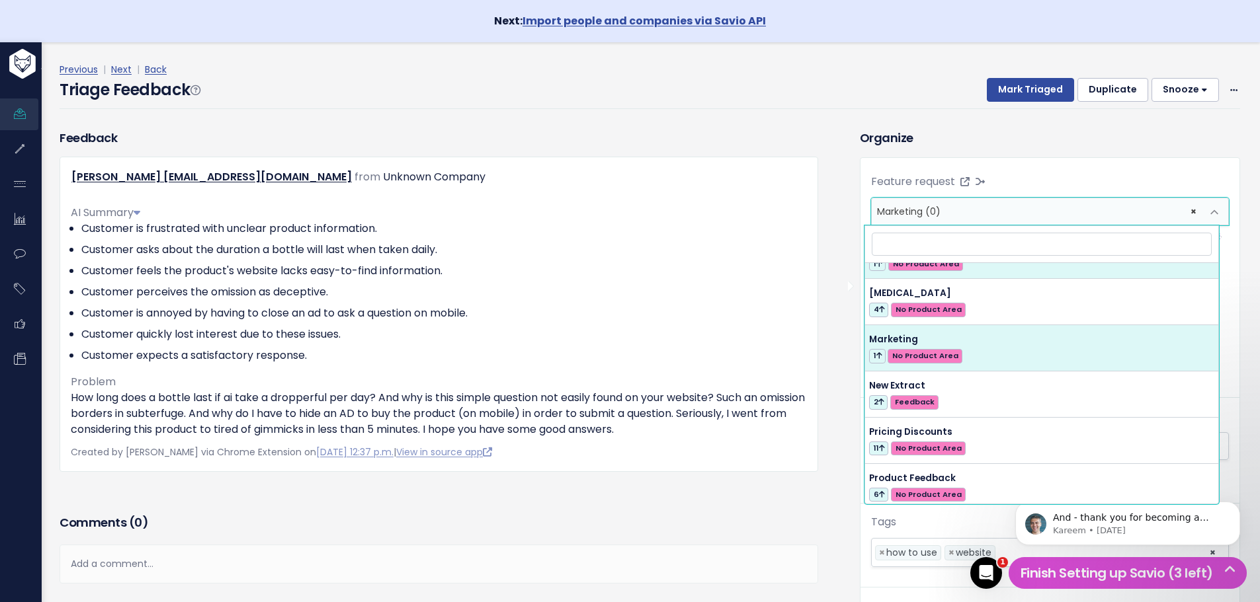
click at [1107, 170] on div "Feature request --------- Product Feedback (7) Marketing (0) × Marketing (0) Cr…" at bounding box center [1049, 376] width 379 height 436
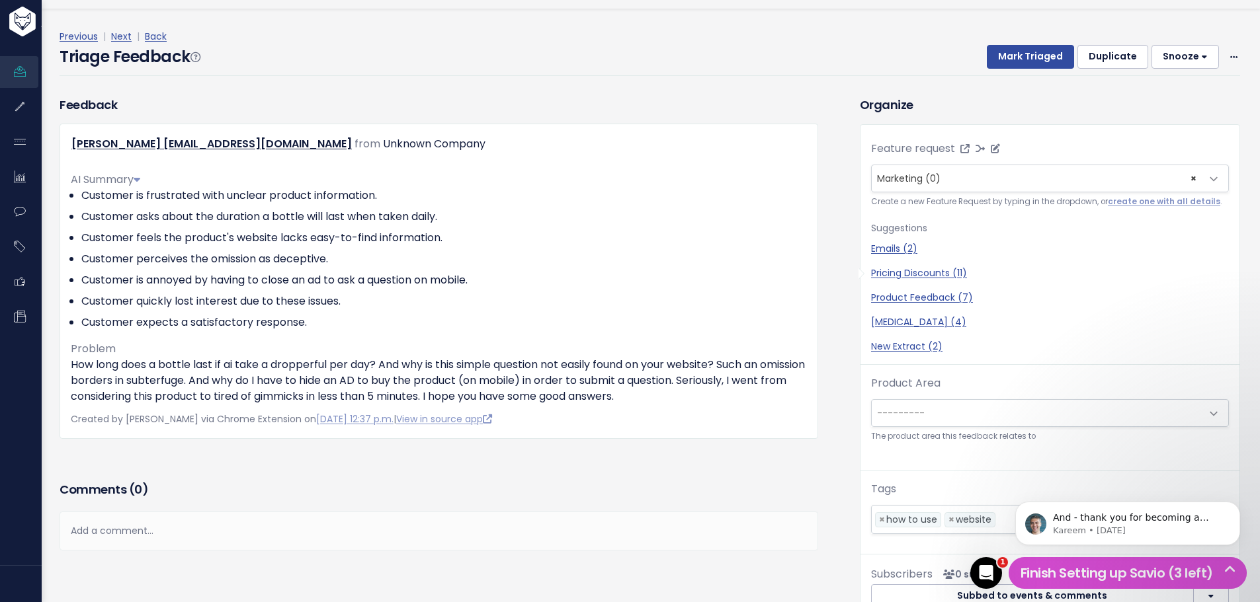
scroll to position [0, 0]
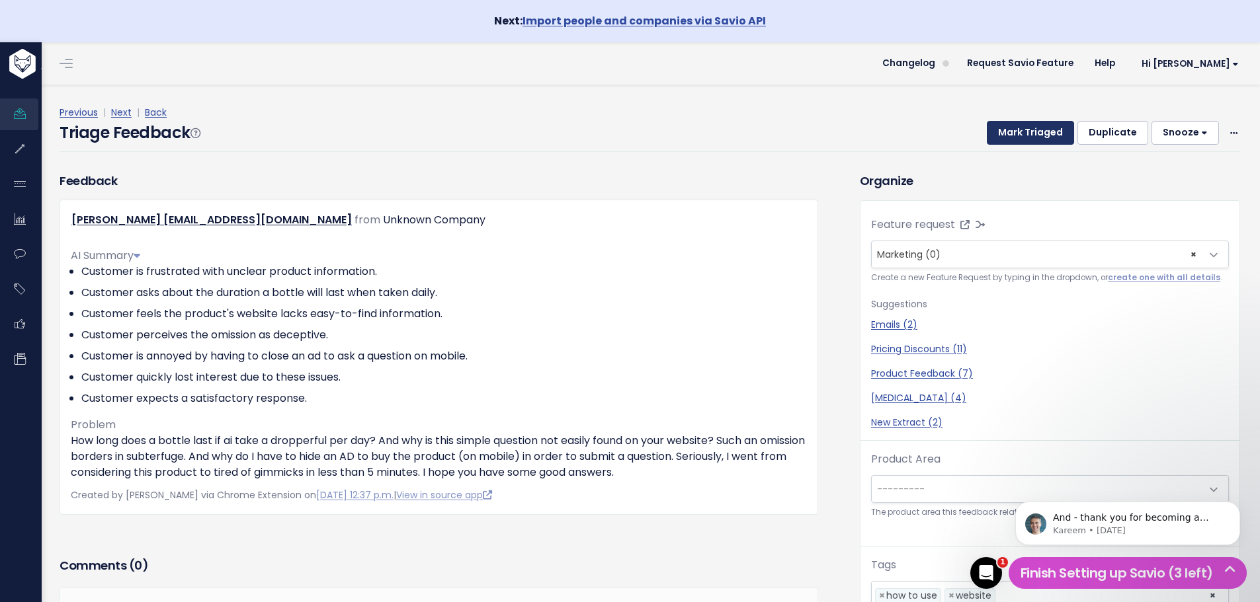
click at [1012, 128] on button "Mark Triaged" at bounding box center [1030, 133] width 87 height 24
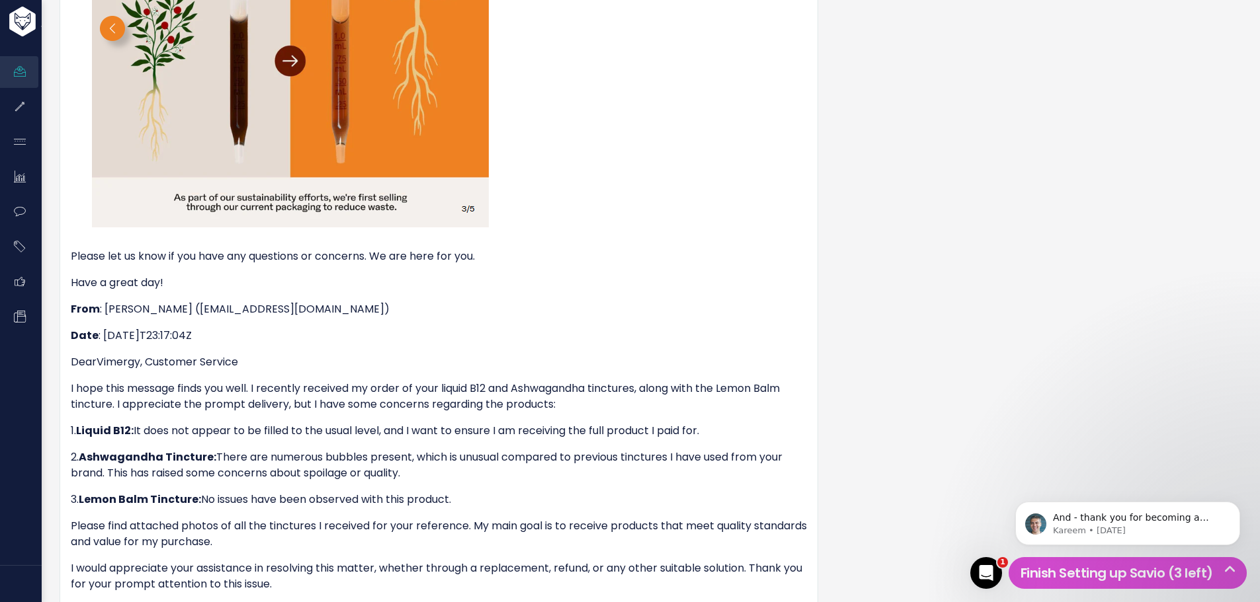
scroll to position [1926, 0]
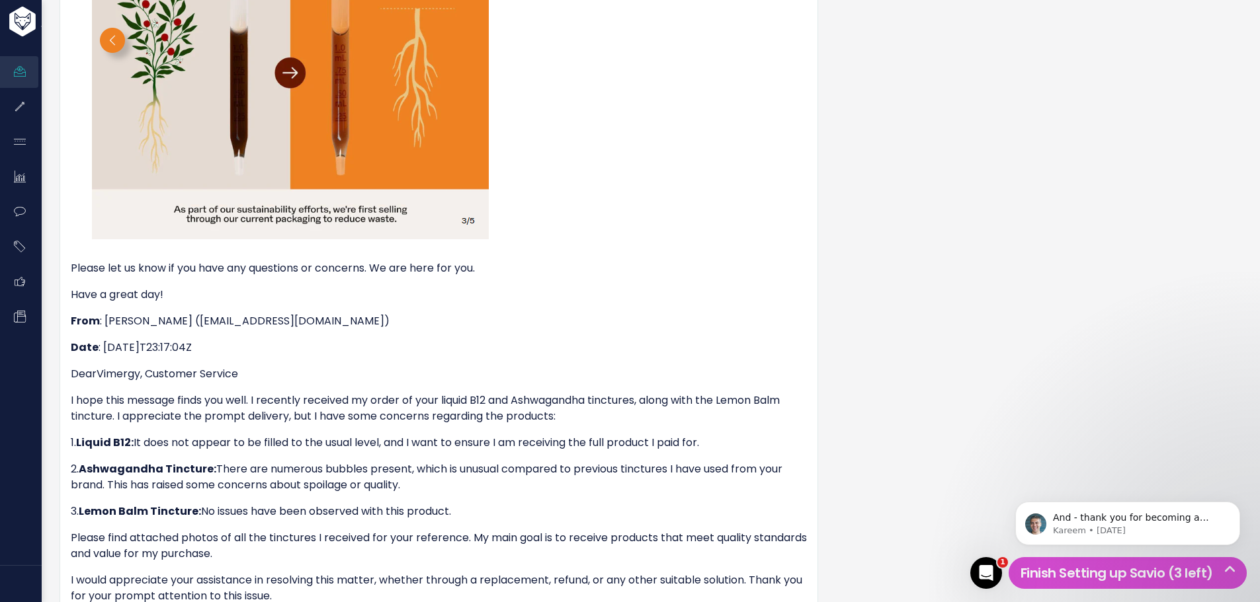
click at [175, 303] on p "Have a great day!" at bounding box center [439, 295] width 736 height 16
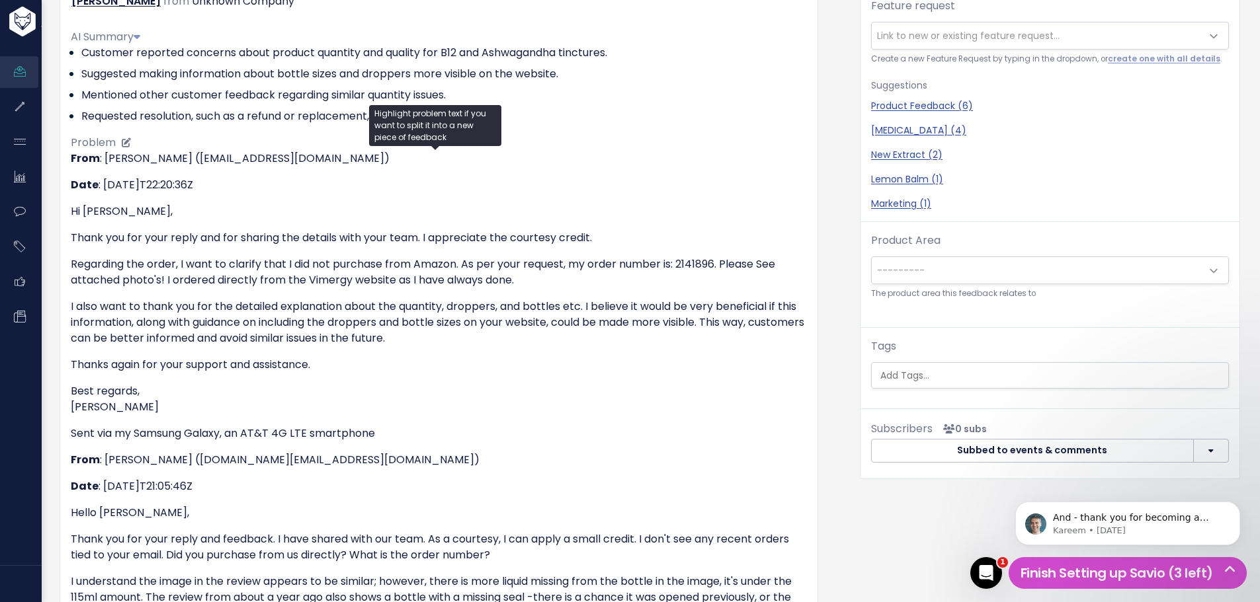
scroll to position [8, 0]
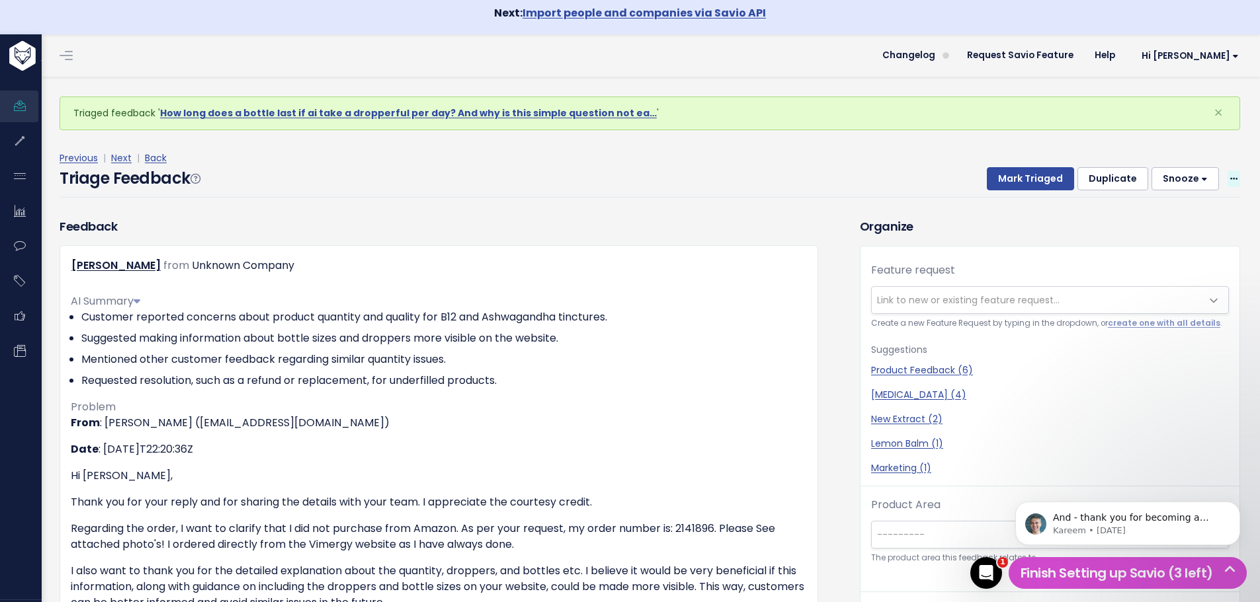
click at [1230, 178] on icon at bounding box center [1233, 179] width 7 height 9
click at [1145, 216] on link "Edit" at bounding box center [1180, 215] width 95 height 26
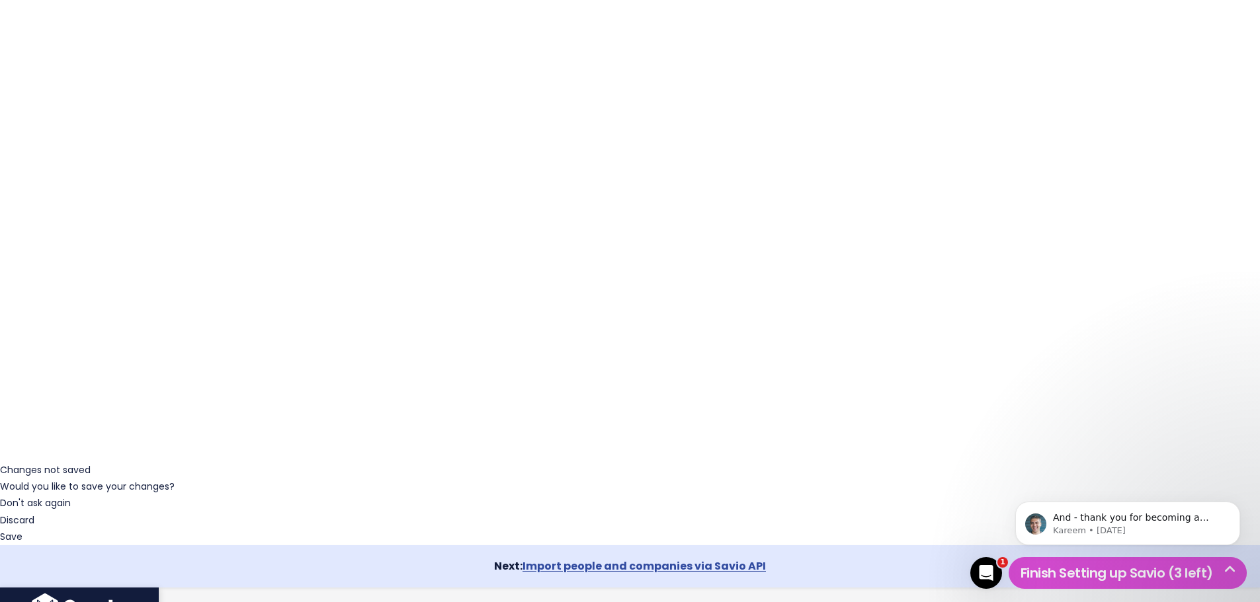
type textarea "**From**: Jillian G. (jillian.green@vimergy.com) **Date**: 2025-09-24T21:05:46Z…"
drag, startPoint x: 200, startPoint y: 391, endPoint x: 77, endPoint y: 491, distance: 158.4
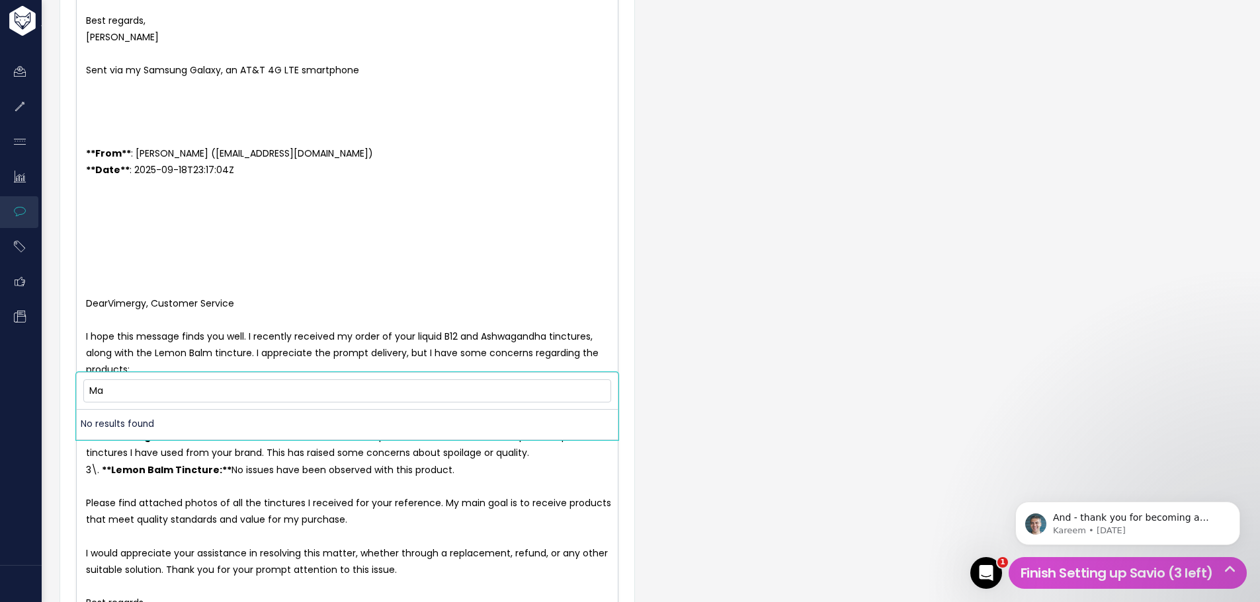
type input "M"
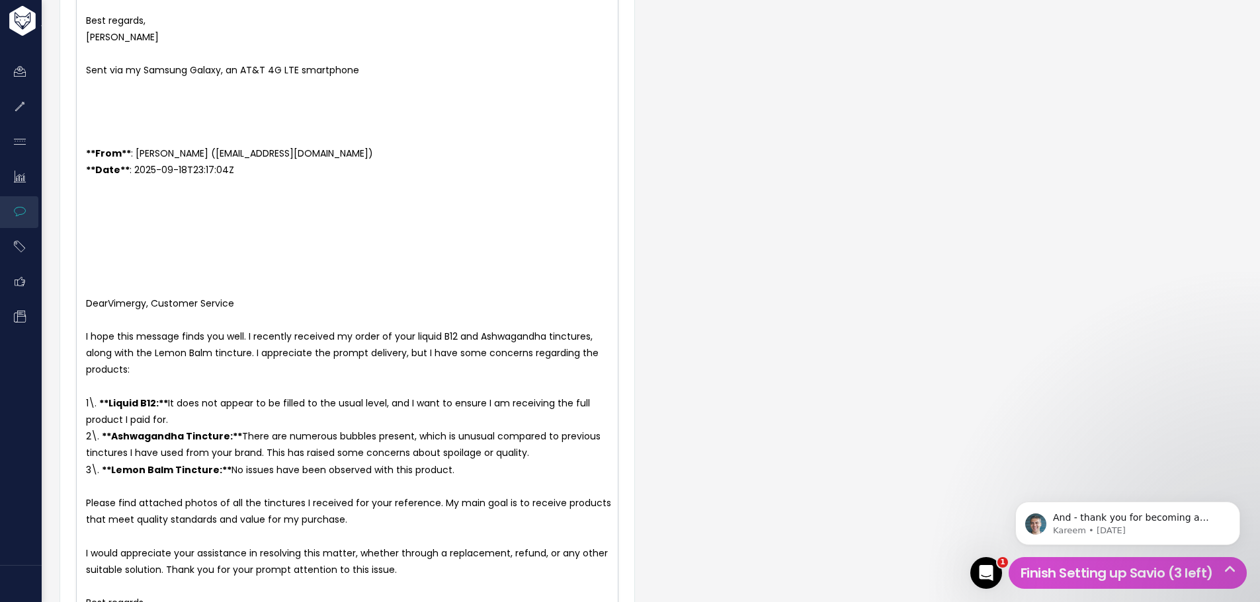
click at [336, 525] on div "Customer Problem * | | | | x ** From ** : Kelly-Ann Wilson (kabaksh.69@gmail.co…" at bounding box center [347, 414] width 575 height 1603
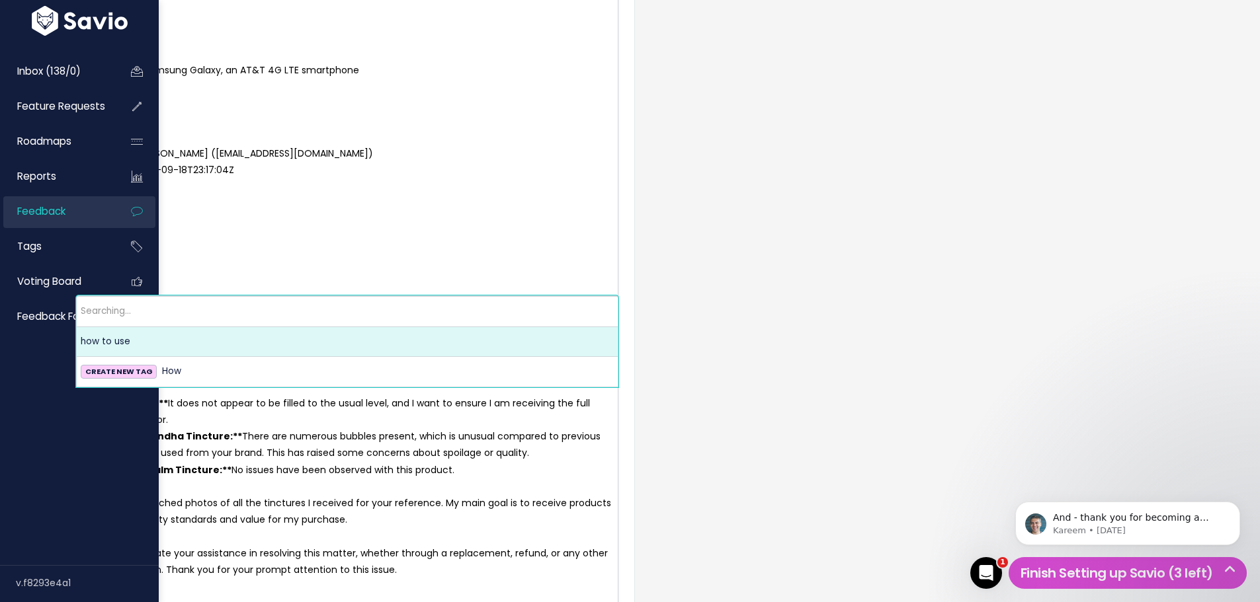
type input "H"
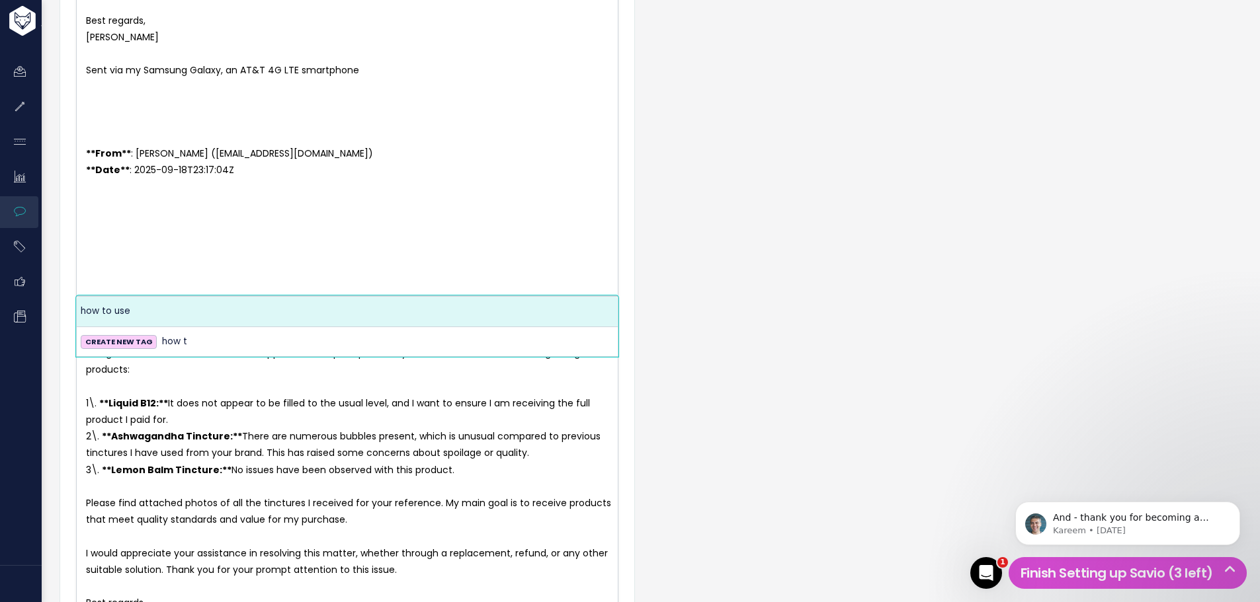
type input "how t"
select select "13807"
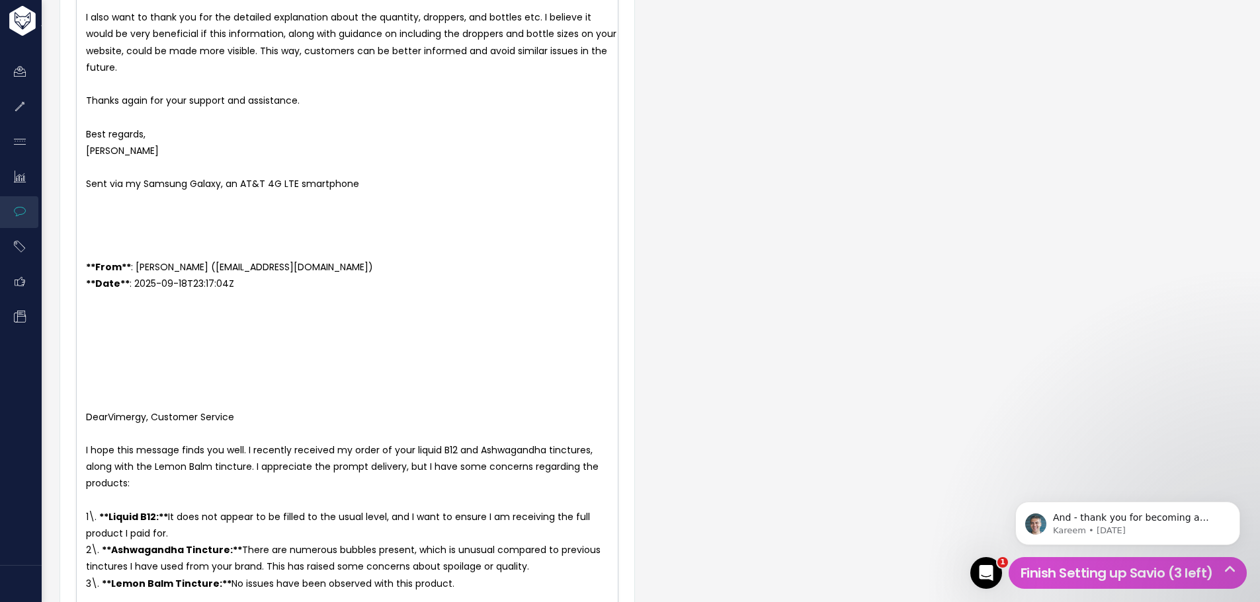
scroll to position [1219, 0]
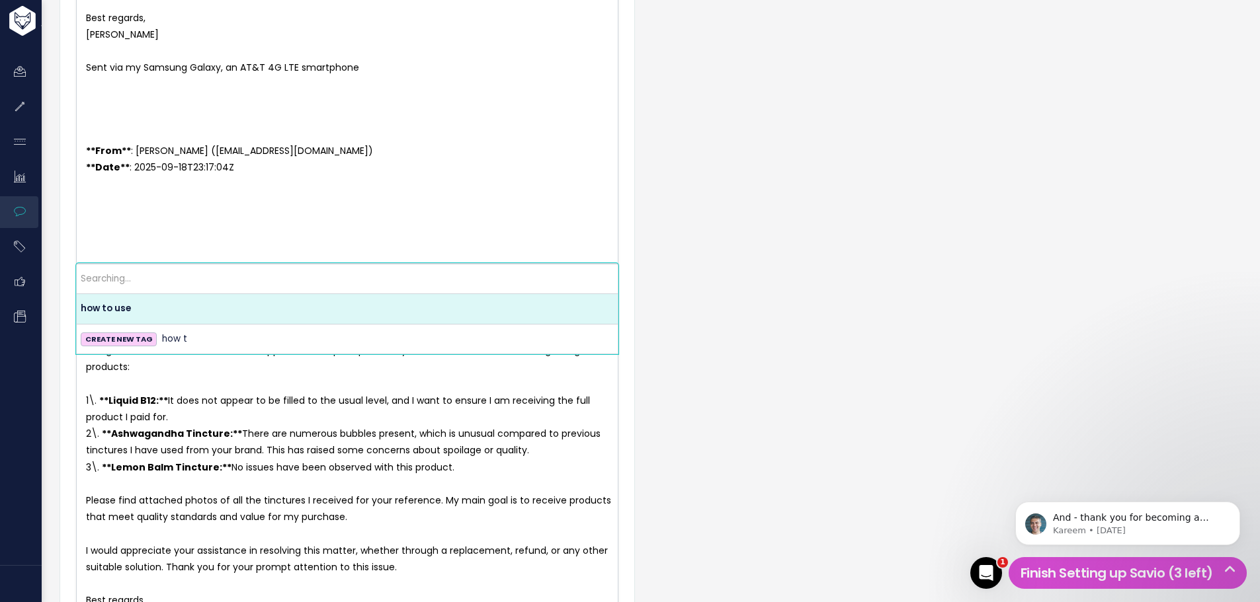
scroll to position [211, 0]
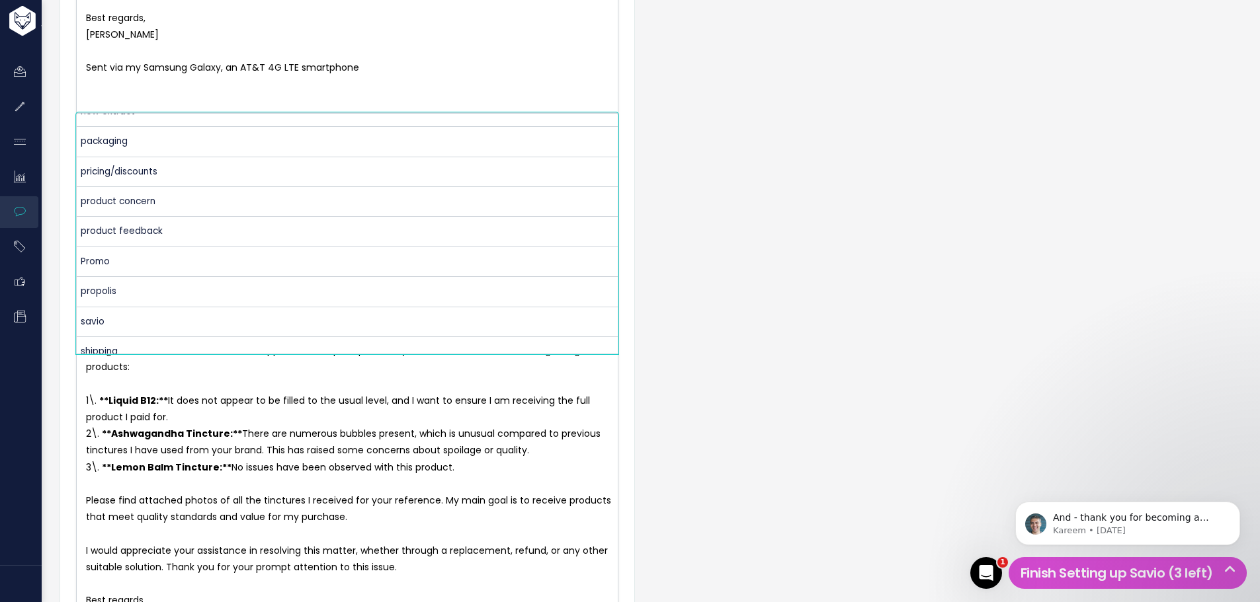
scroll to position [440, 0]
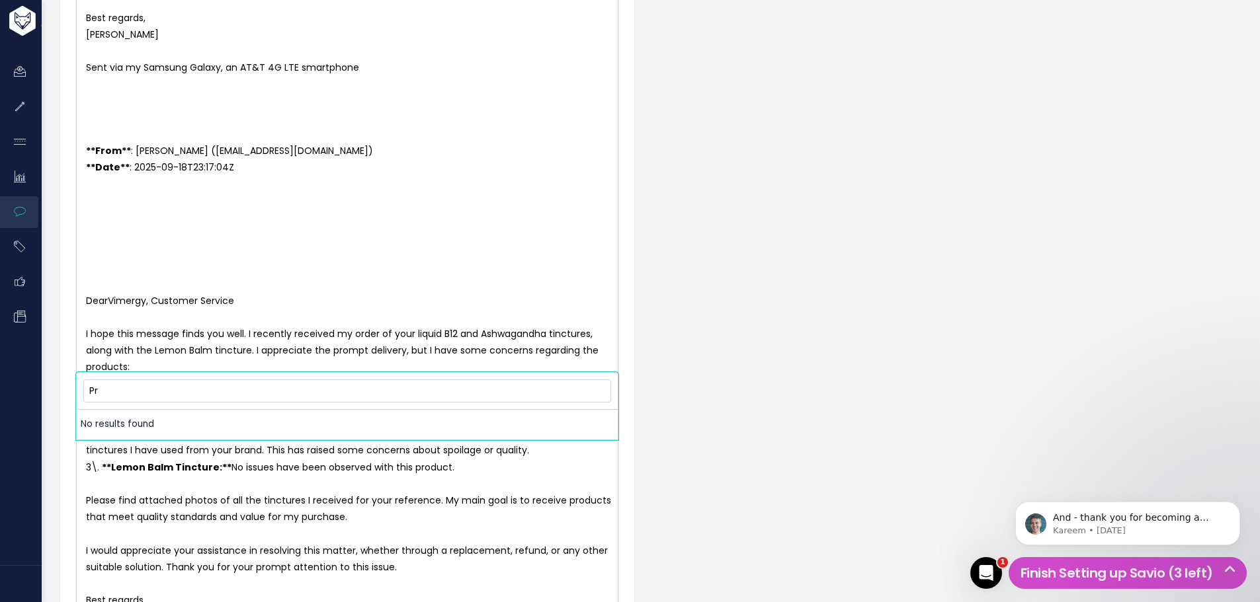
type input "P"
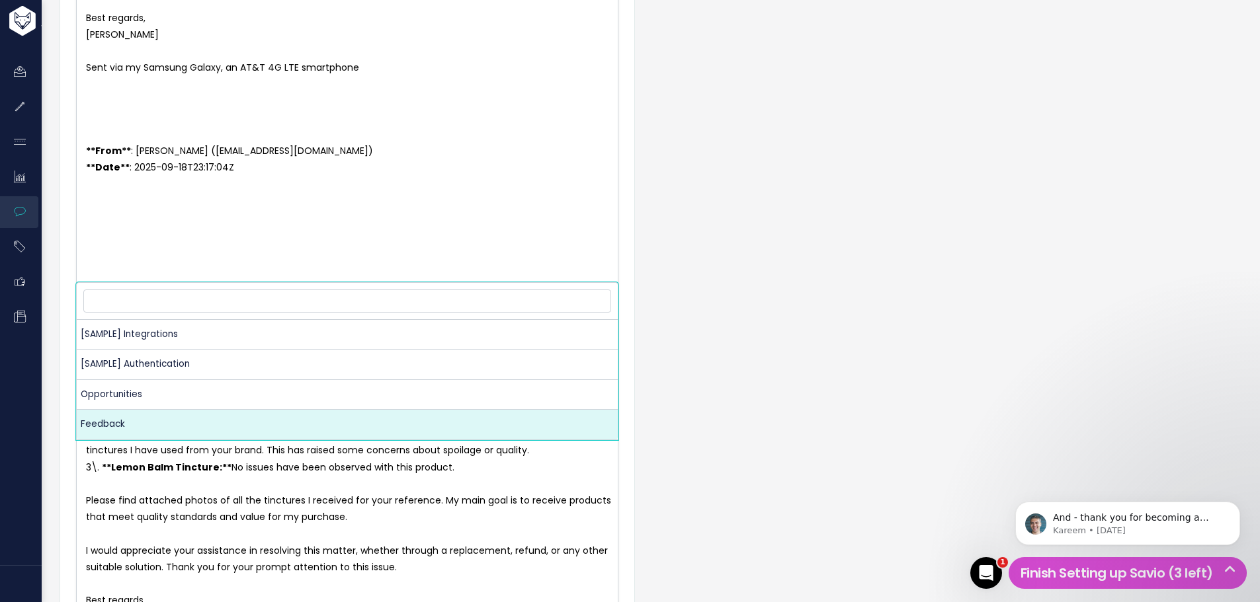
click at [255, 508] on form "Customer Problem * | | | | x ** From ** : Kelly-Ann Wilson (kabaksh.69@gmail.co…" at bounding box center [347, 413] width 542 height 1573
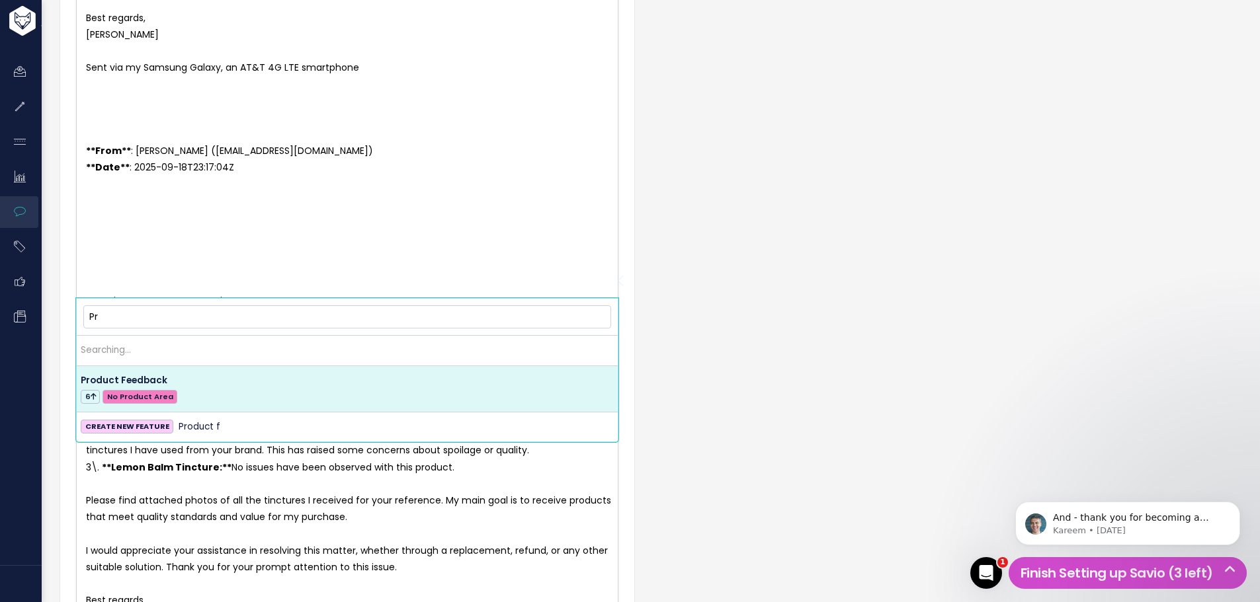
type input "P"
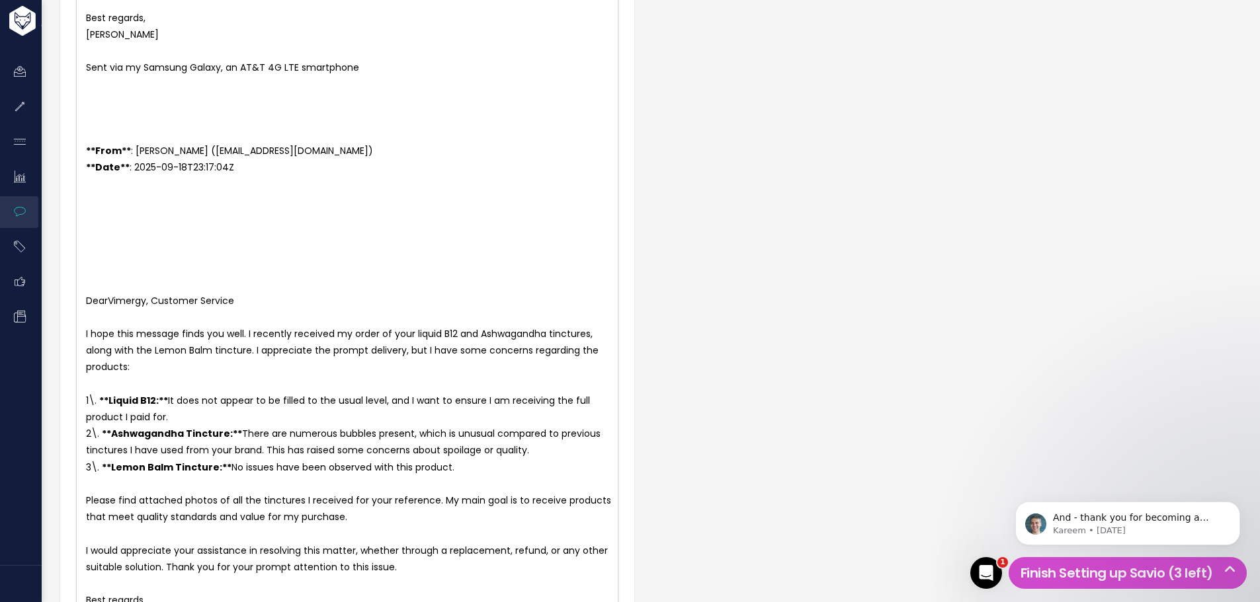
click at [778, 120] on div "Customer Problem * | | | | x ** From ** : Kelly-Ann Wilson (kabaksh.69@gmail.co…" at bounding box center [650, 423] width 1200 height 1647
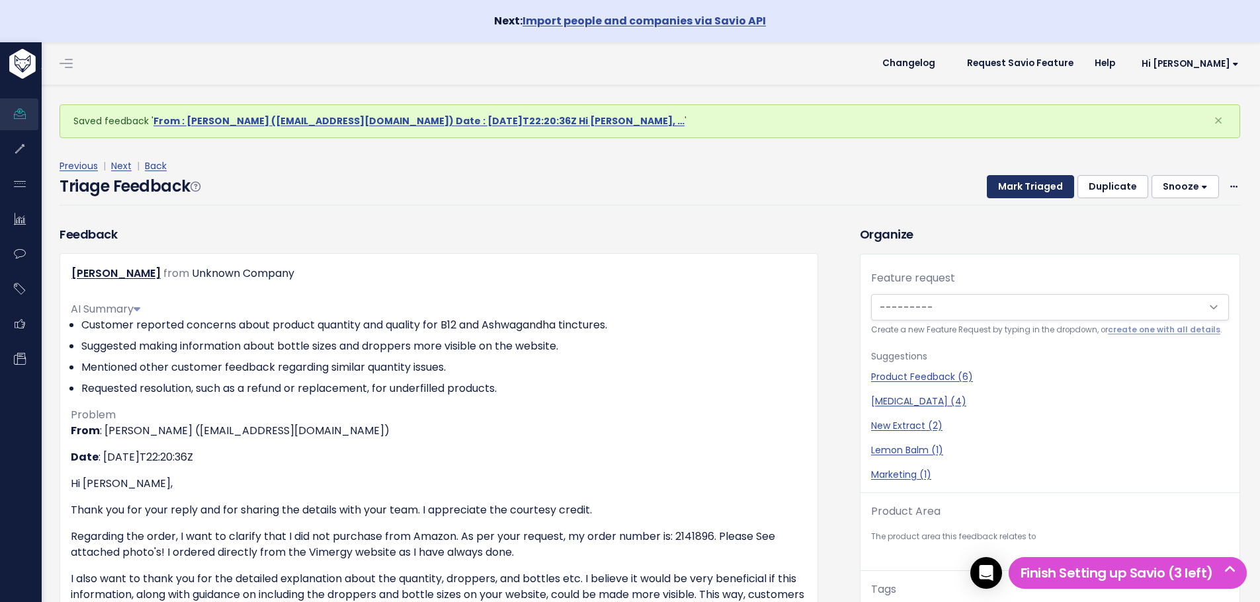
click at [1023, 189] on button "Mark Triaged" at bounding box center [1030, 187] width 87 height 24
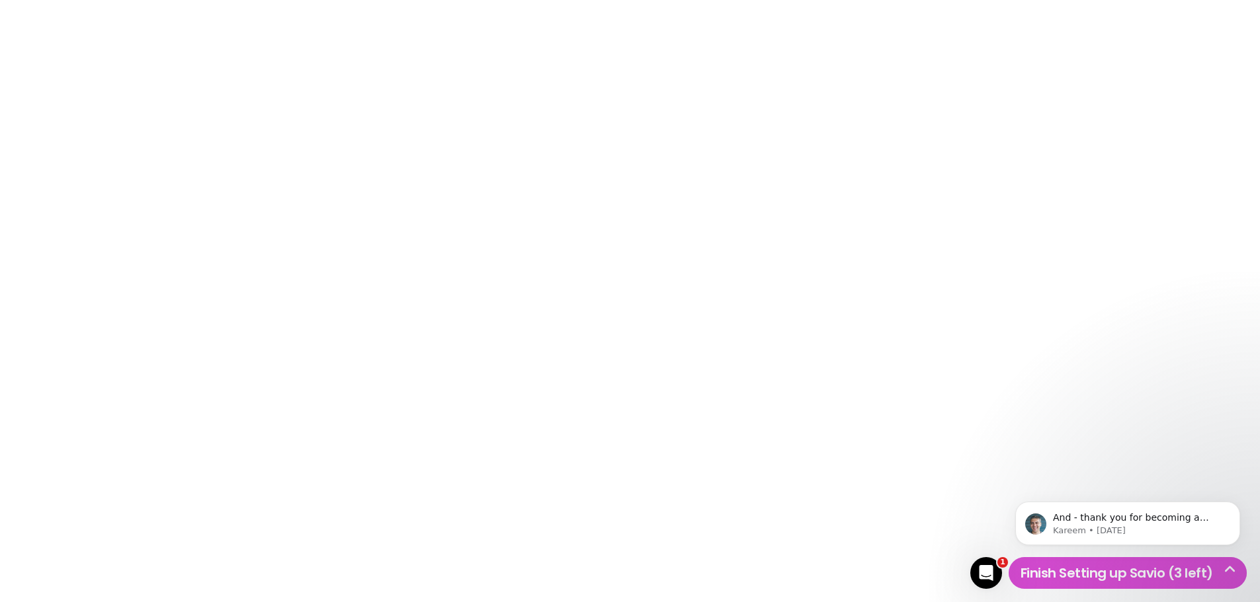
scroll to position [44, 0]
click at [1233, 505] on icon "Dismiss notification" at bounding box center [1236, 505] width 7 height 7
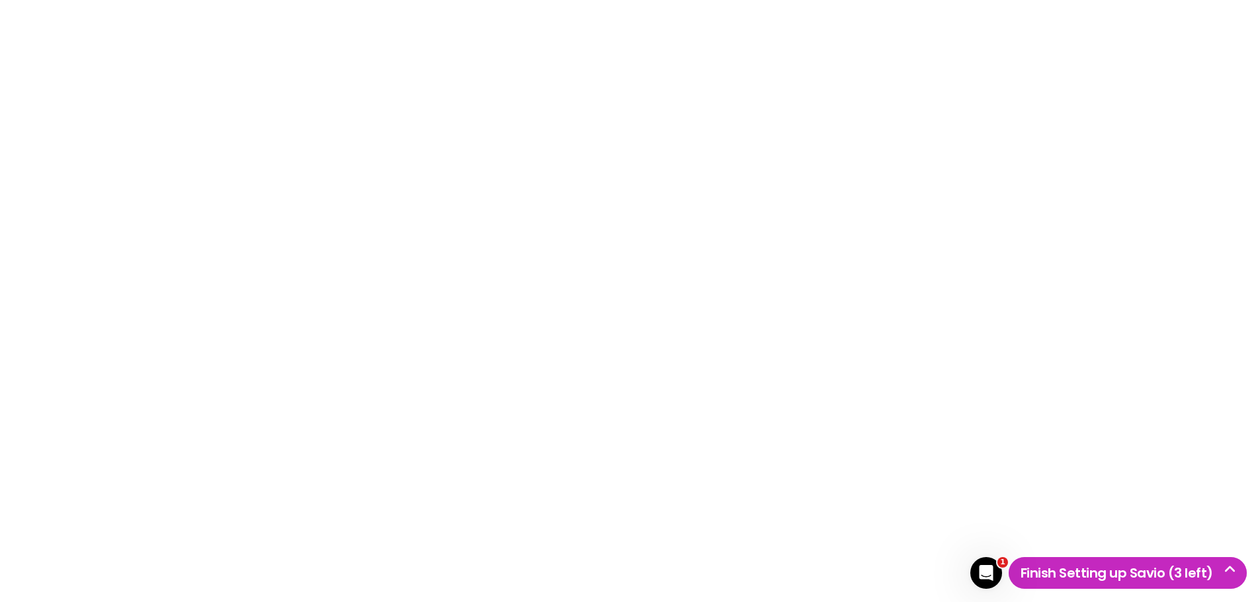
click at [1230, 565] on icon at bounding box center [1230, 569] width 22 height 13
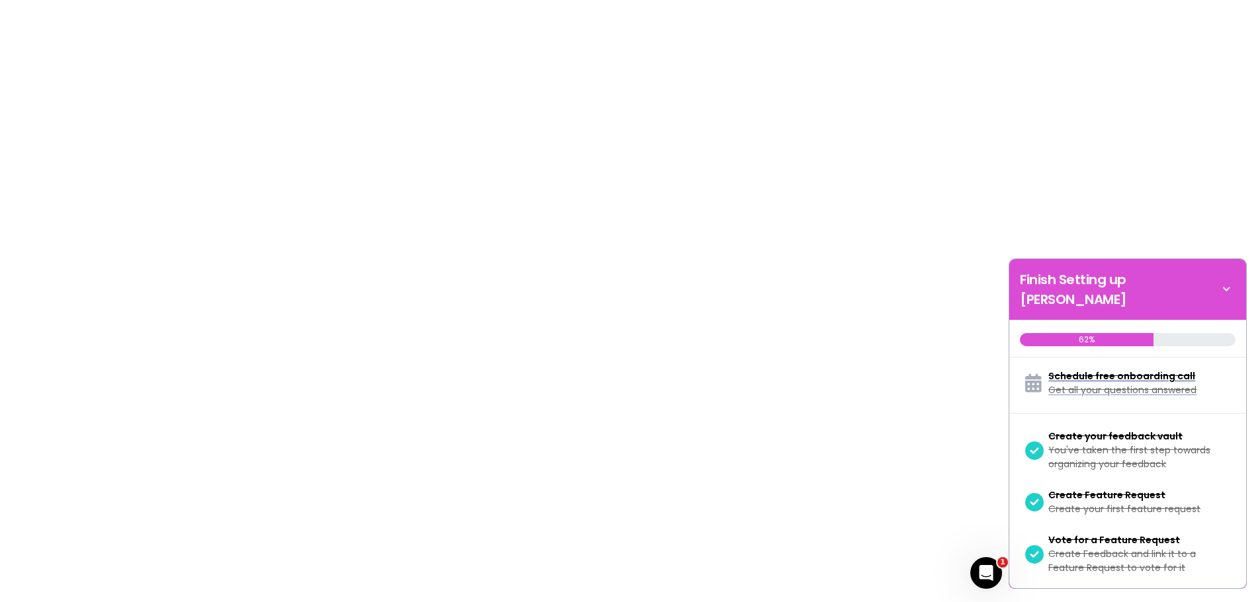
click at [1231, 284] on icon at bounding box center [1226, 289] width 19 height 15
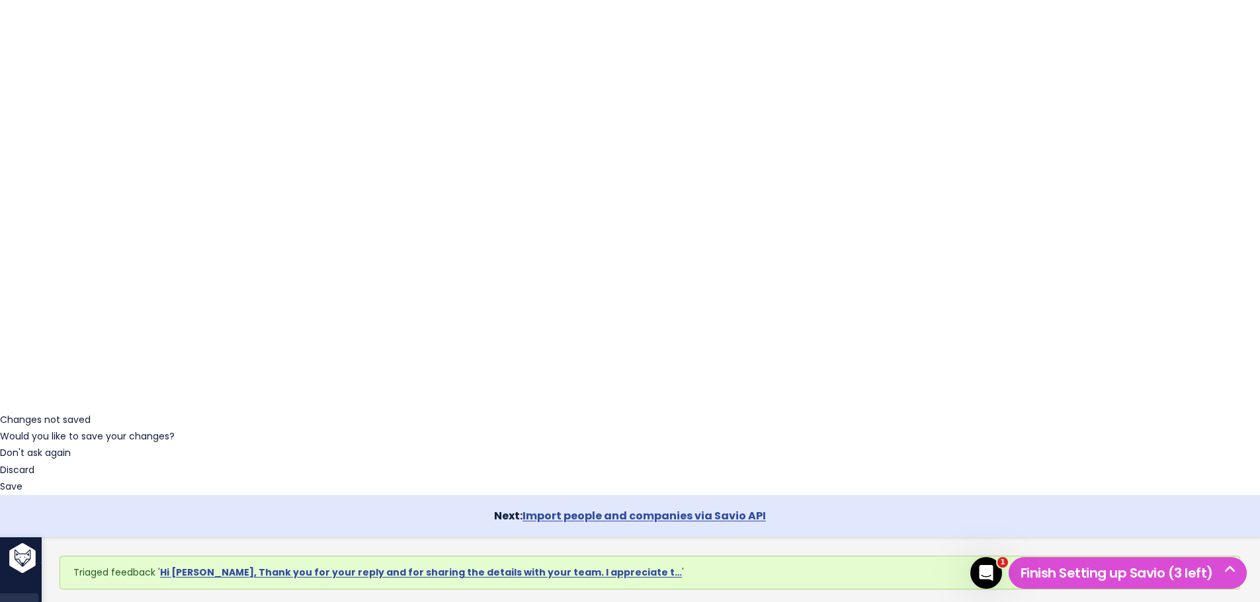
scroll to position [229, 0]
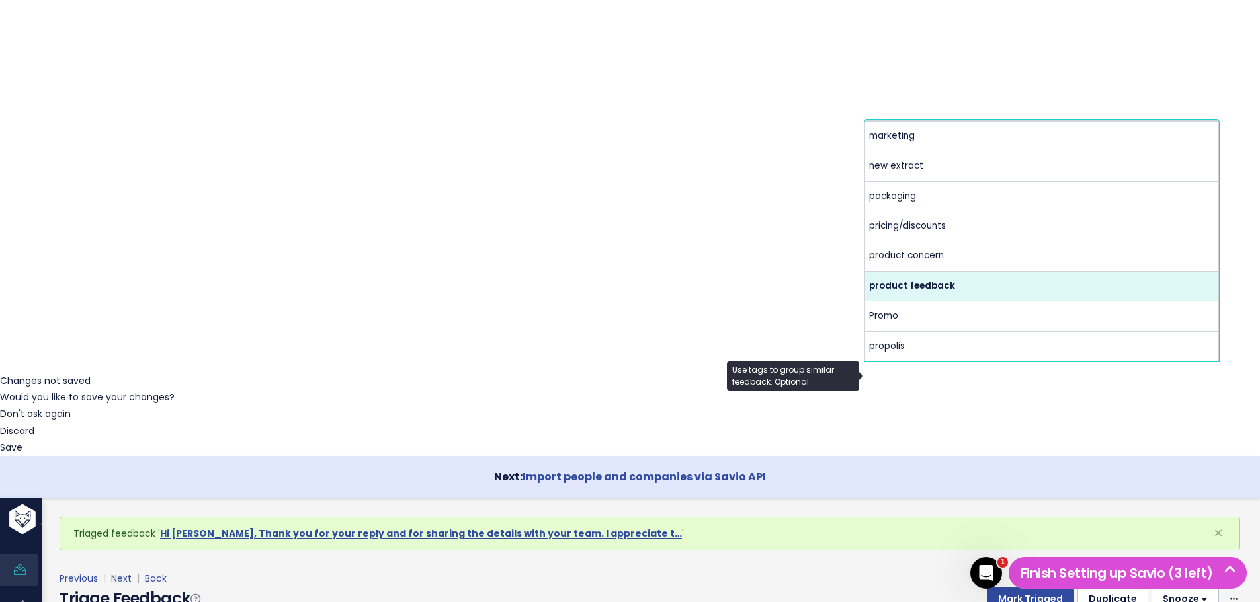
scroll to position [0, 0]
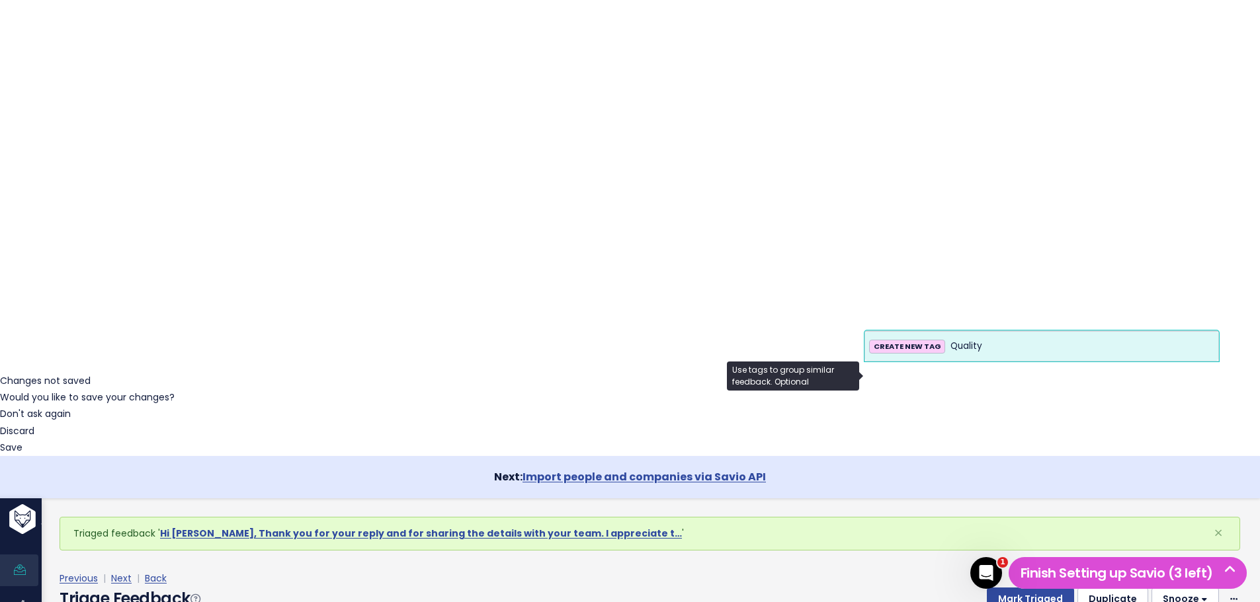
type input "Quality"
click at [971, 342] on span "Quality" at bounding box center [966, 347] width 32 height 16
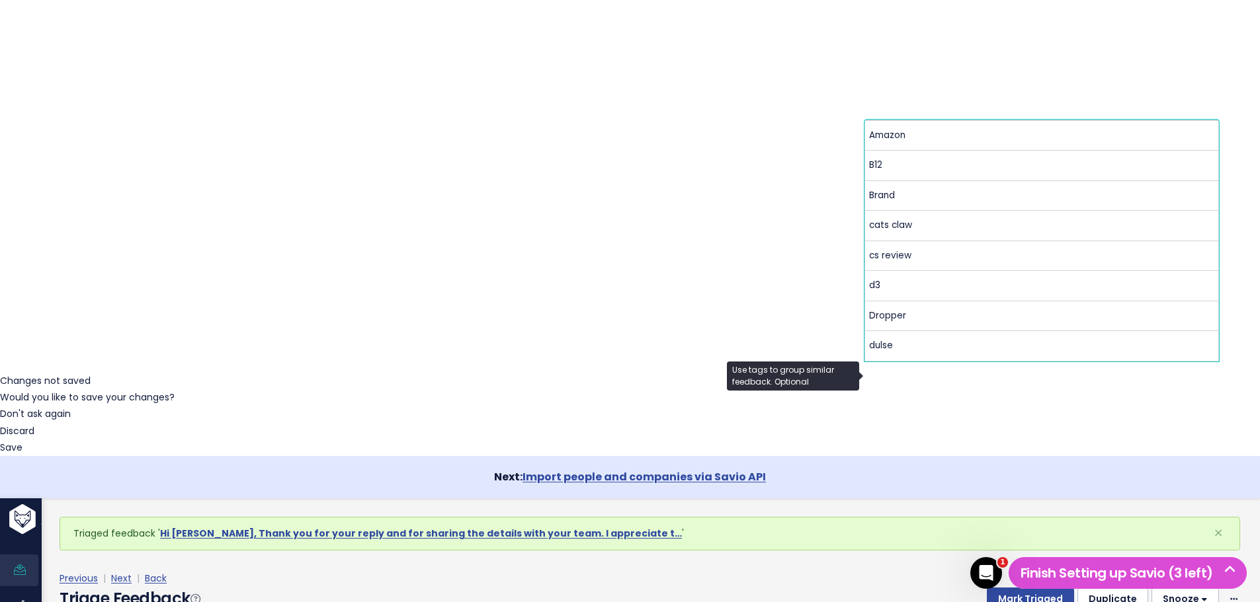
scroll to position [391, 0]
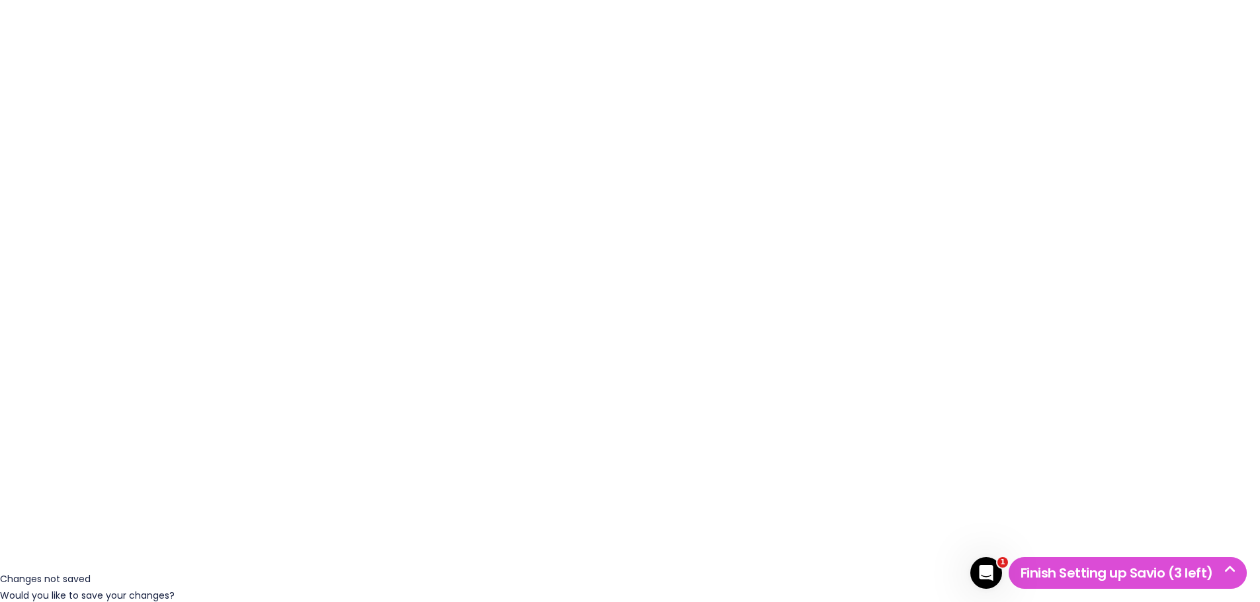
scroll to position [0, 0]
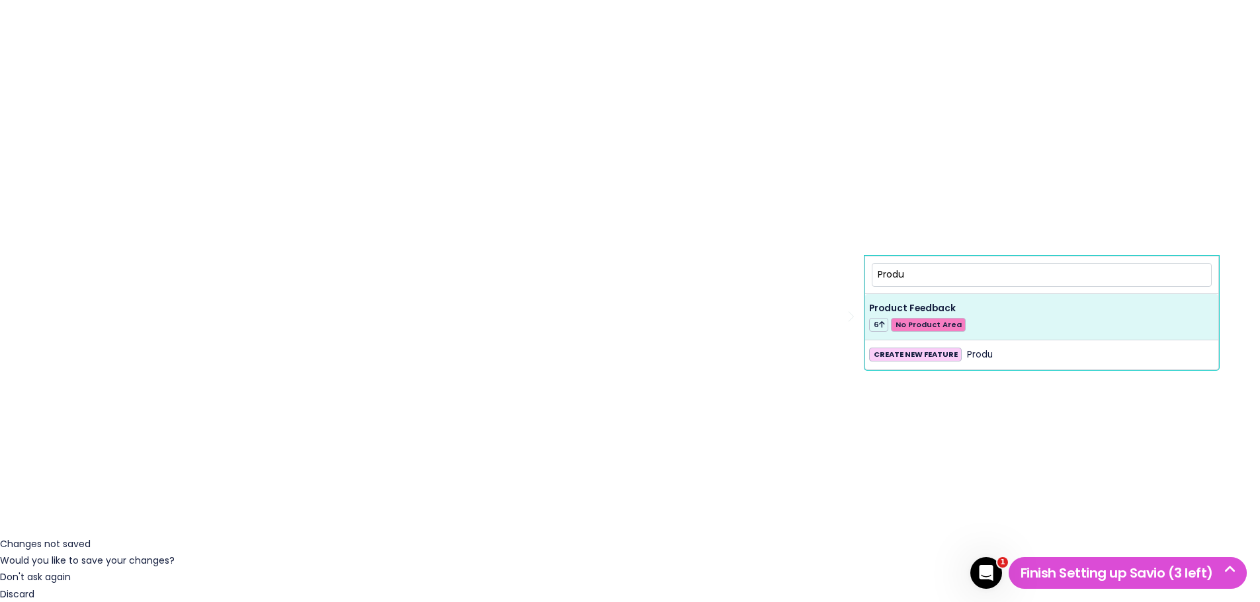
type input "Produ"
select select "63024"
